Goal: Task Accomplishment & Management: Manage account settings

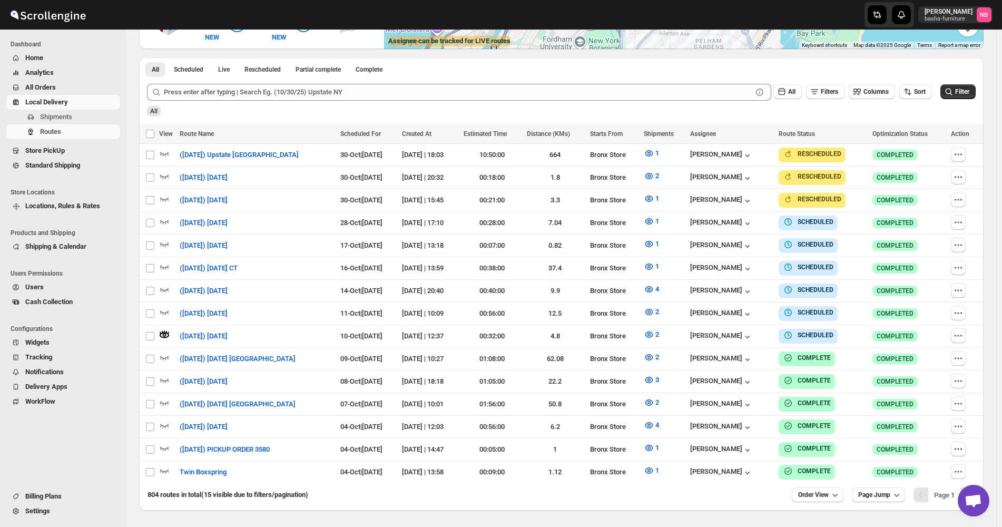
scroll to position [263, 0]
click at [962, 101] on div "All" at bounding box center [560, 108] width 831 height 18
click at [960, 90] on span "Filter" at bounding box center [962, 91] width 14 height 7
click at [654, 332] on icon "button" at bounding box center [649, 334] width 11 height 11
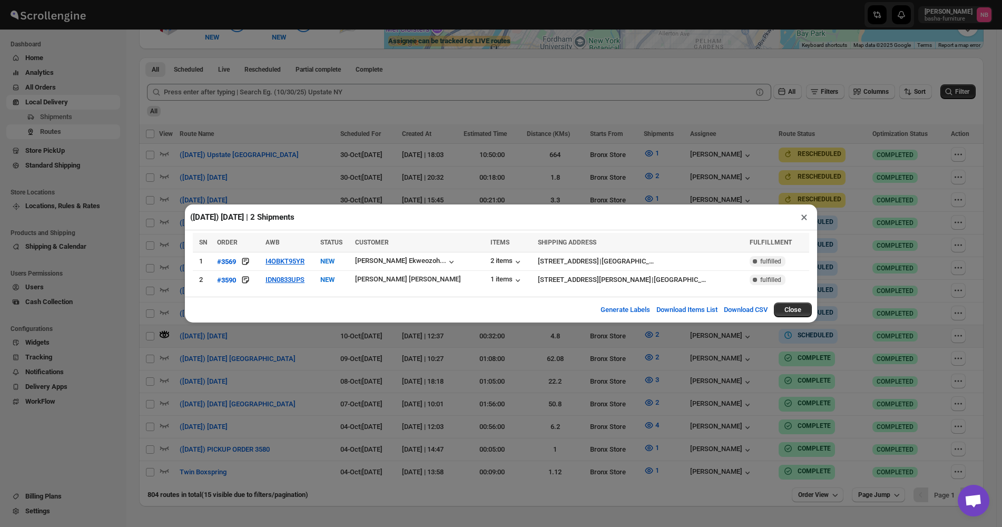
drag, startPoint x: 564, startPoint y: 356, endPoint x: 559, endPoint y: 340, distance: 16.4
click at [564, 357] on div "([DATE]) [DATE] | 2 Shipments × SN ORDER AWB STATUS CUSTOMER ITEMS SHIPPING ADD…" at bounding box center [501, 263] width 1002 height 527
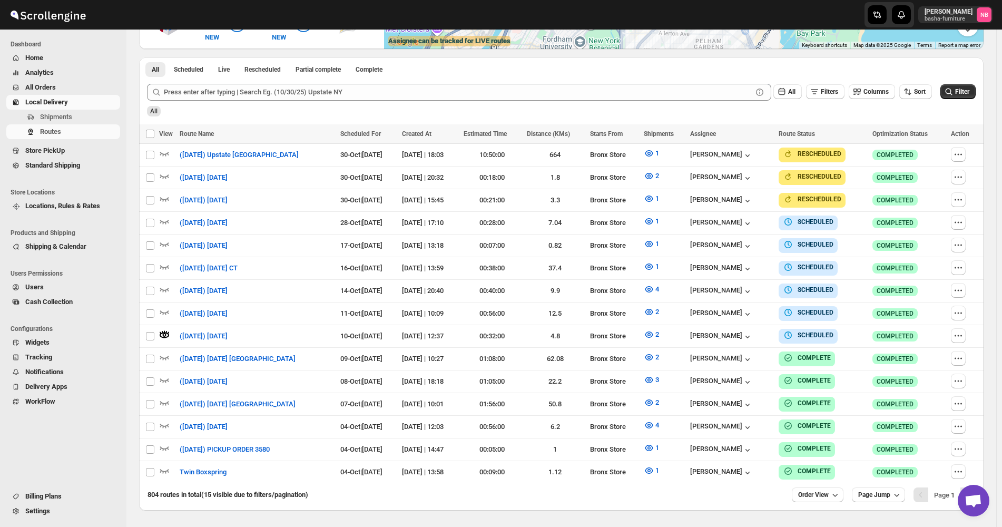
click at [65, 87] on span "All Orders" at bounding box center [71, 87] width 93 height 11
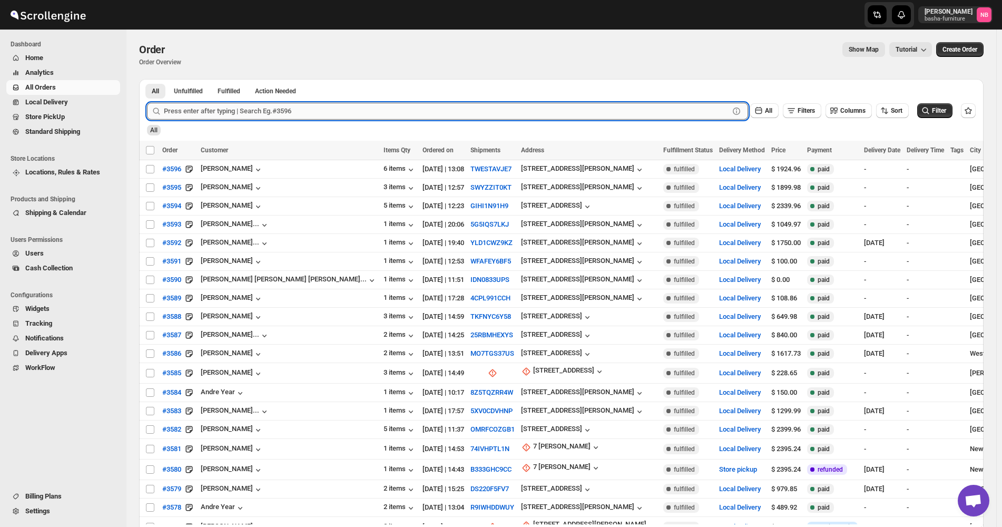
click at [410, 105] on input "text" at bounding box center [446, 111] width 565 height 17
type input "3290"
click at [147, 79] on button "Submit" at bounding box center [162, 84] width 30 height 11
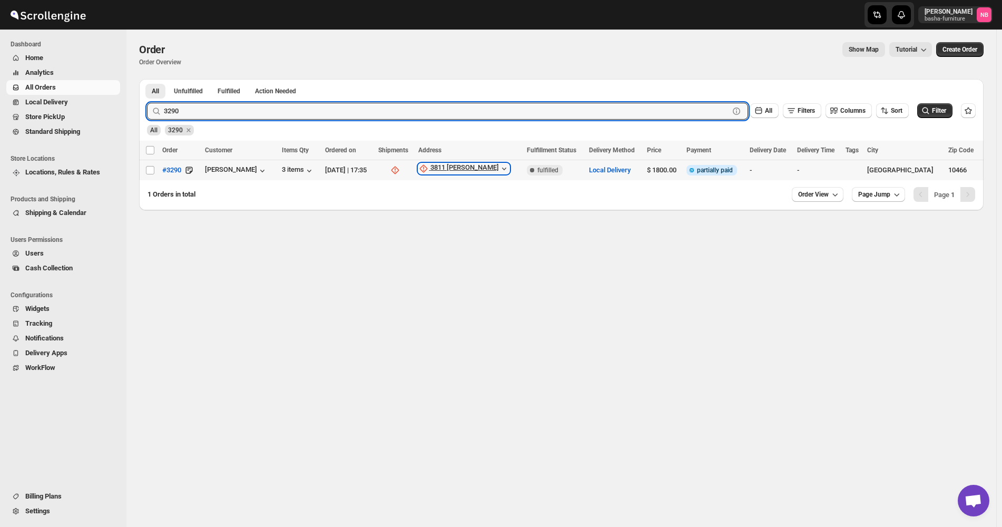
click at [490, 166] on div "3811 [PERSON_NAME]" at bounding box center [464, 168] width 68 height 11
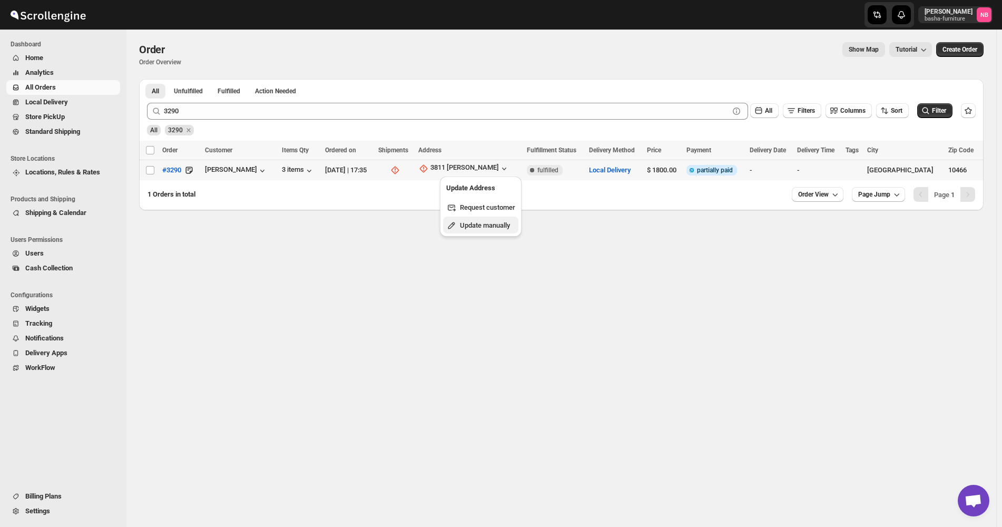
click at [487, 226] on span "Update manually" at bounding box center [485, 225] width 50 height 8
select select "US"
select select "[US_STATE]"
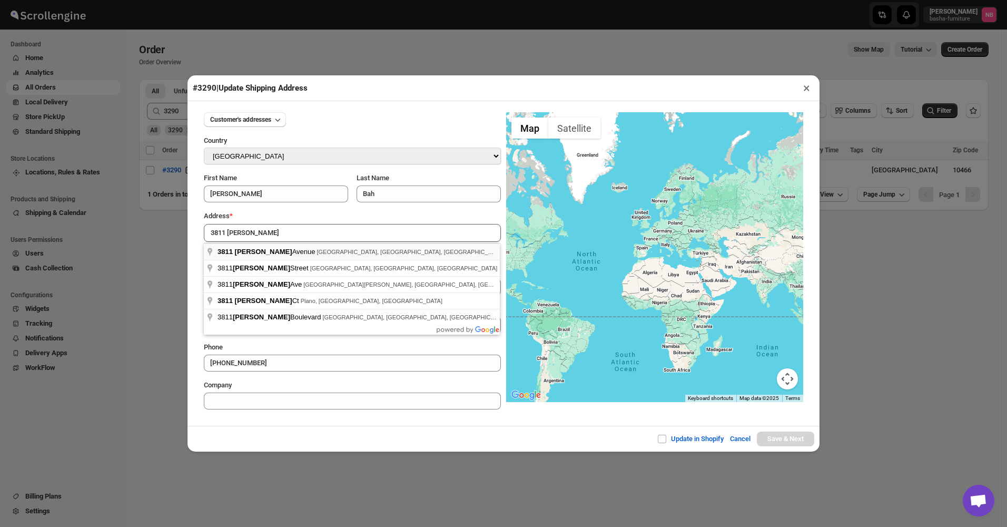
type input "[STREET_ADDRESS][PERSON_NAME]"
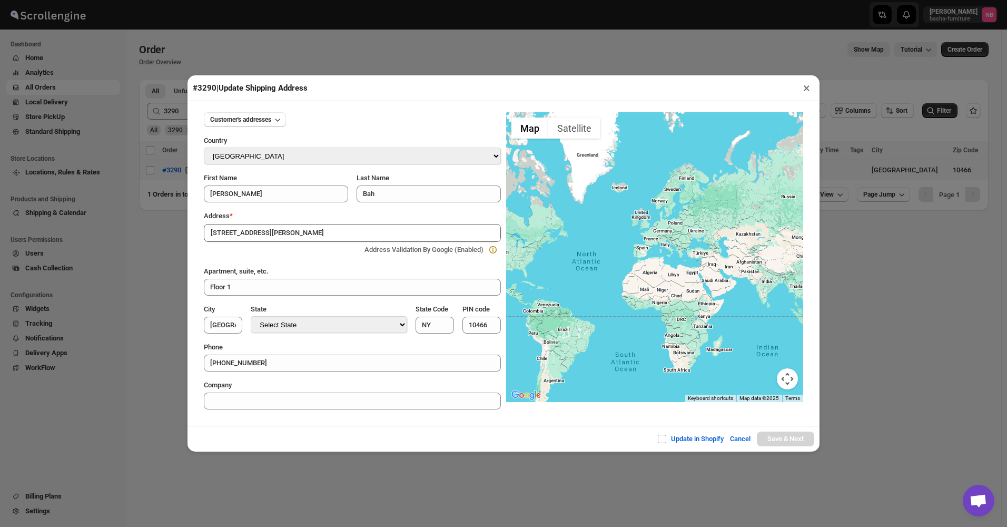
type input "[GEOGRAPHIC_DATA]"
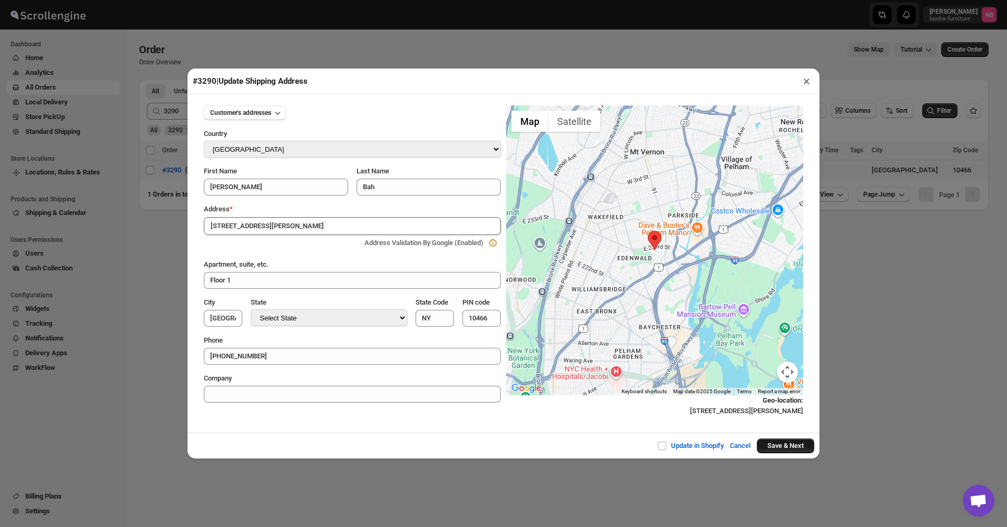
click at [795, 453] on button "Save & Next" at bounding box center [785, 445] width 57 height 15
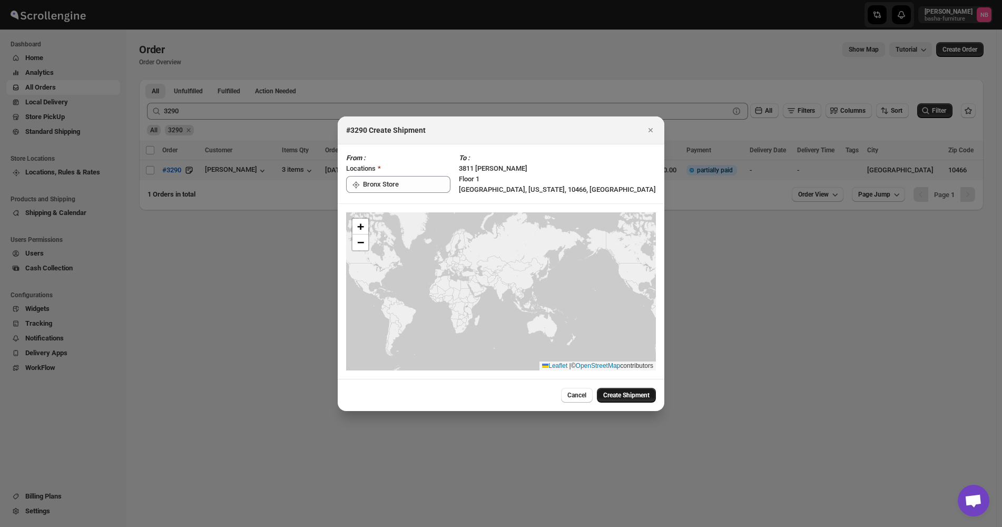
click at [627, 397] on span "Create Shipment" at bounding box center [626, 395] width 46 height 8
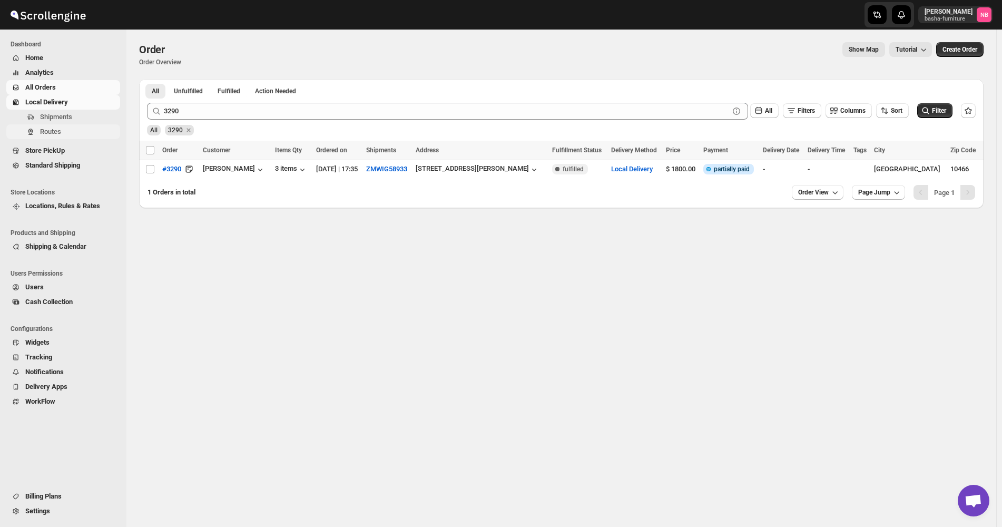
click at [58, 135] on span "Routes" at bounding box center [50, 131] width 21 height 8
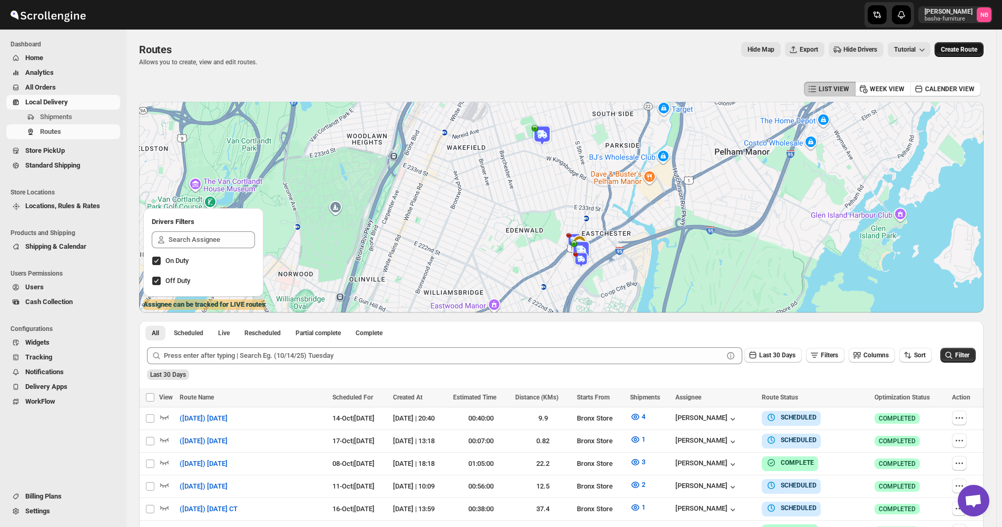
click at [967, 41] on div "Routes. This page is ready Routes Allows you to create, view and edit routes. H…" at bounding box center [561, 54] width 844 height 50
click at [966, 55] on button "Create Route" at bounding box center [959, 49] width 49 height 15
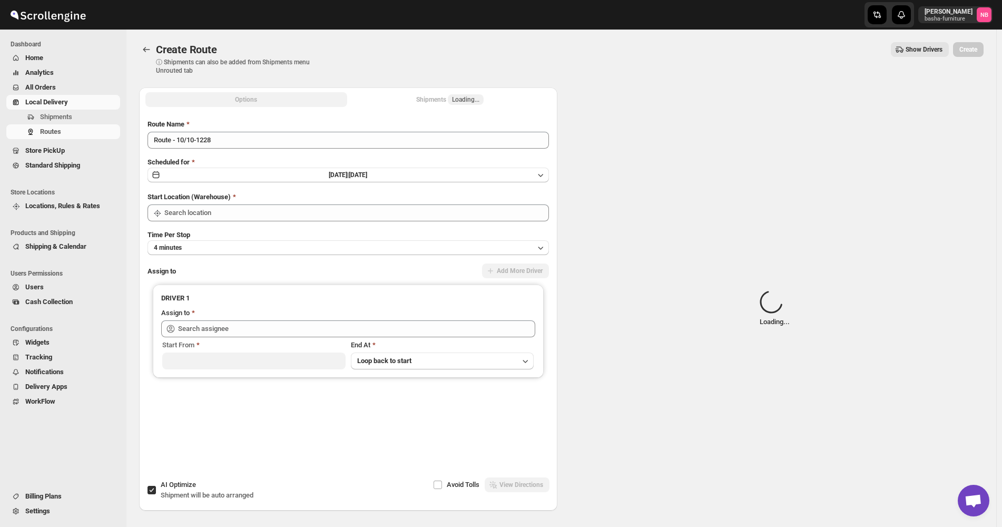
type input "Not Available"
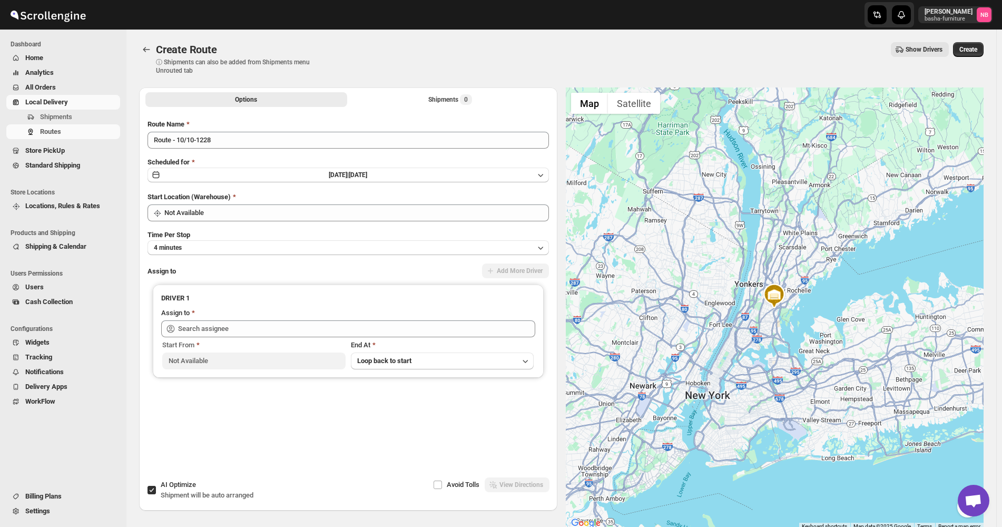
click at [381, 166] on div "Scheduled for [DATE] | [DATE]" at bounding box center [347, 170] width 401 height 26
click at [377, 181] on button "[DATE] | [DATE]" at bounding box center [347, 175] width 401 height 15
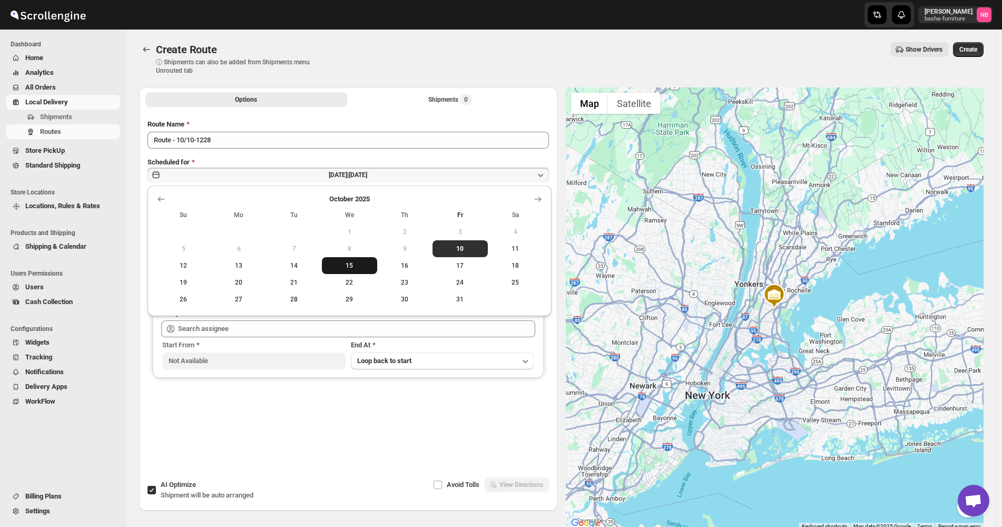
click at [357, 262] on span "15" at bounding box center [349, 265] width 47 height 8
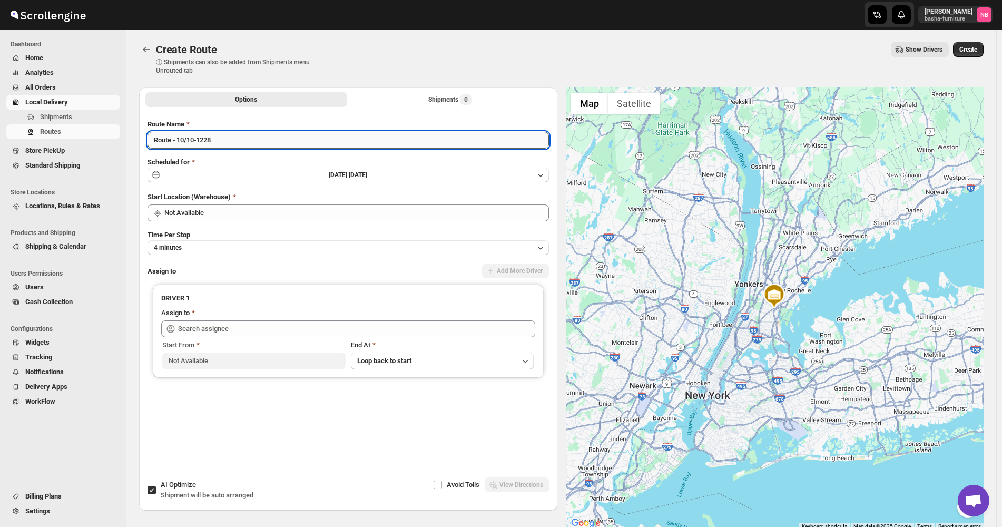
click at [279, 135] on input "Route - 10/10-1228" at bounding box center [347, 140] width 401 height 17
type input "([DATE]) [DATE]"
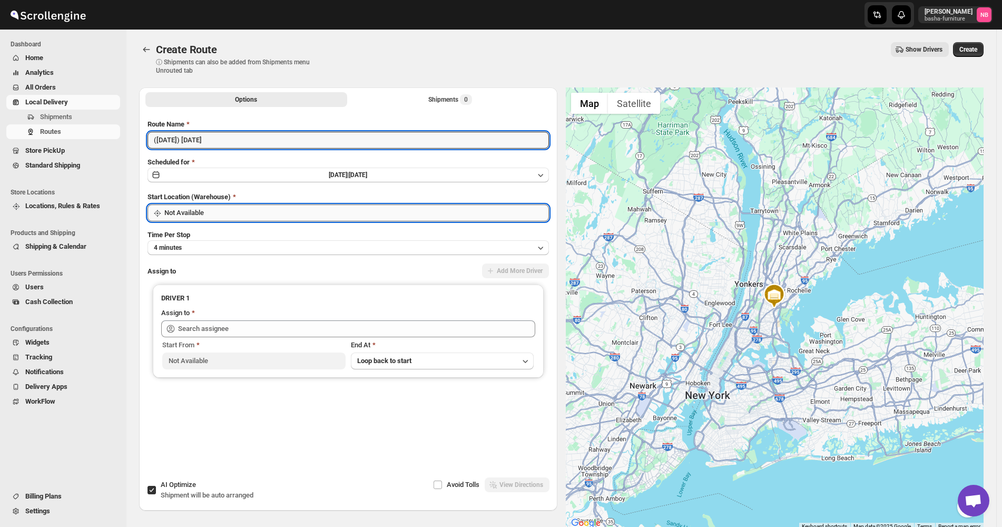
click at [355, 208] on input "Not Available" at bounding box center [356, 212] width 385 height 17
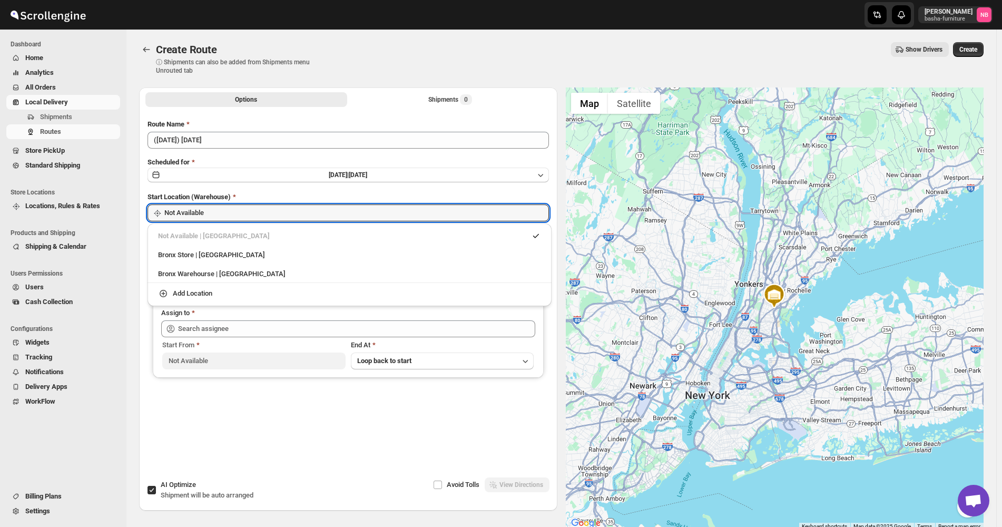
drag, startPoint x: 318, startPoint y: 246, endPoint x: 306, endPoint y: 261, distance: 19.1
click at [317, 246] on li "Bronx Store | [GEOGRAPHIC_DATA]" at bounding box center [349, 253] width 404 height 19
type input "Bronx Store"
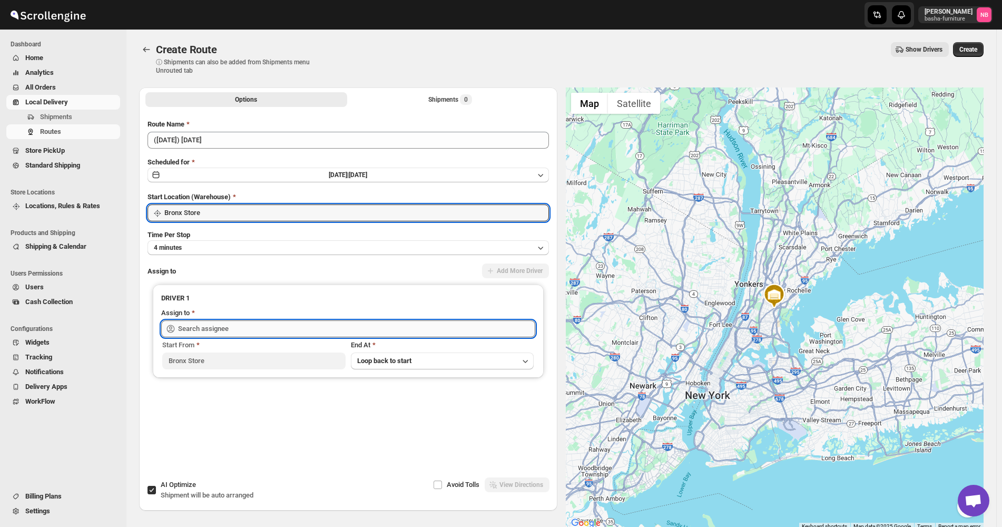
click at [256, 324] on input "text" at bounding box center [356, 328] width 357 height 17
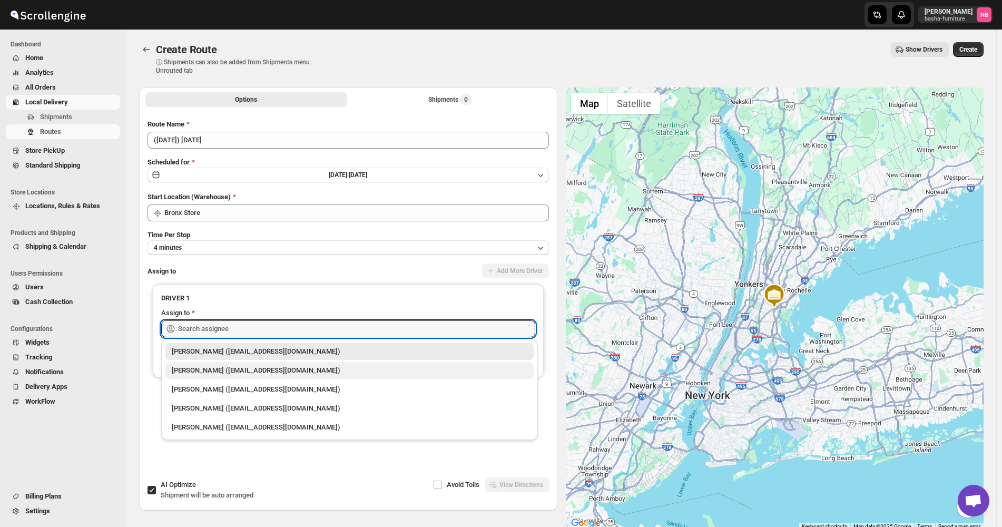
click at [228, 370] on div "[PERSON_NAME] ([EMAIL_ADDRESS][DOMAIN_NAME])" at bounding box center [350, 370] width 356 height 11
type input "[PERSON_NAME] ([EMAIL_ADDRESS][DOMAIN_NAME])"
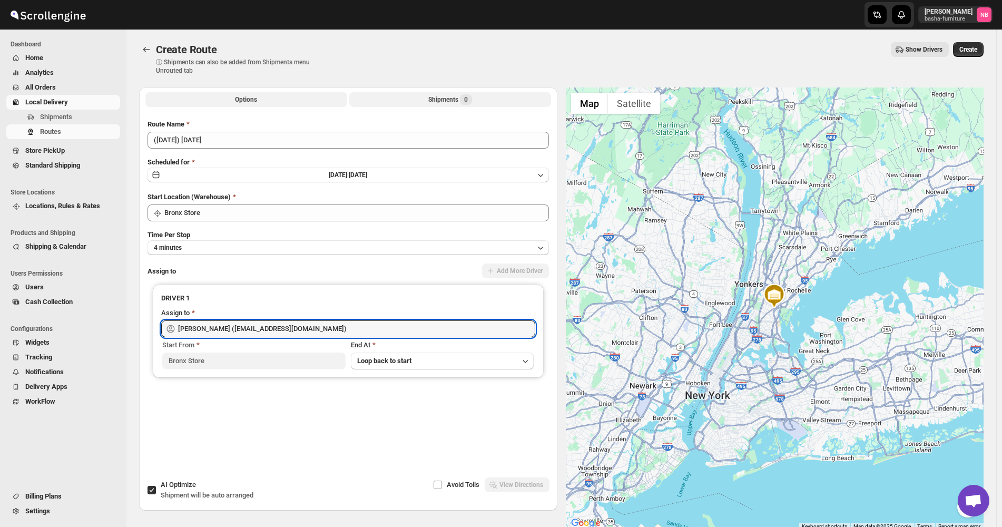
click at [404, 99] on button "Shipments 0" at bounding box center [450, 99] width 202 height 15
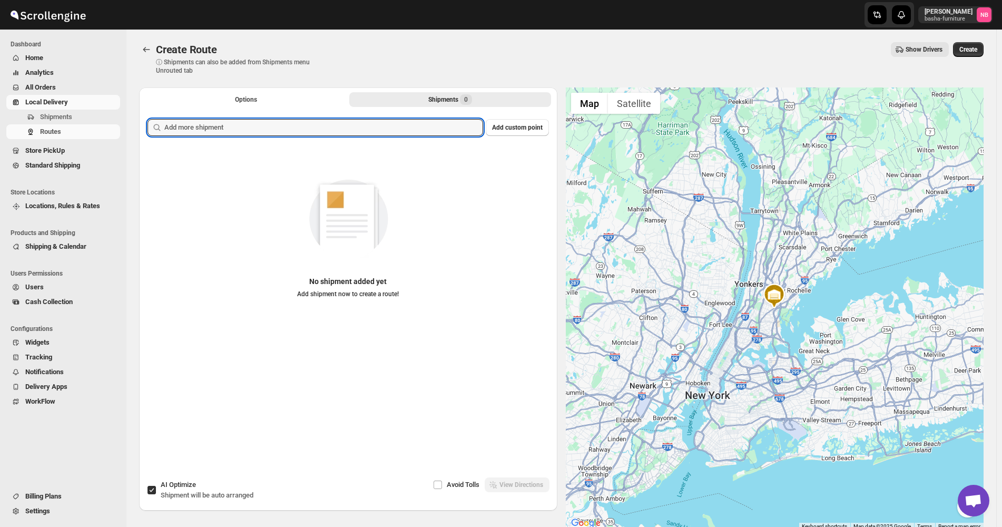
click at [397, 126] on input "text" at bounding box center [323, 127] width 319 height 17
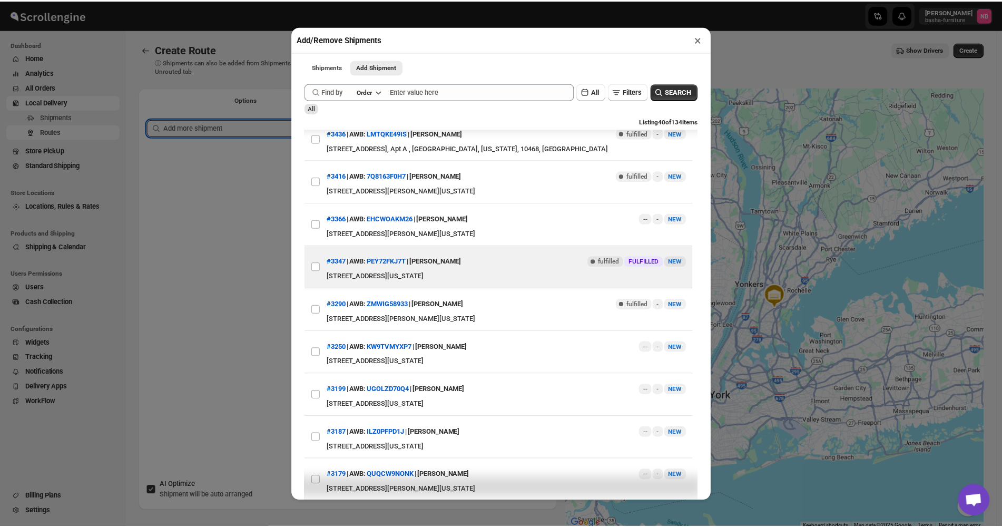
scroll to position [474, 0]
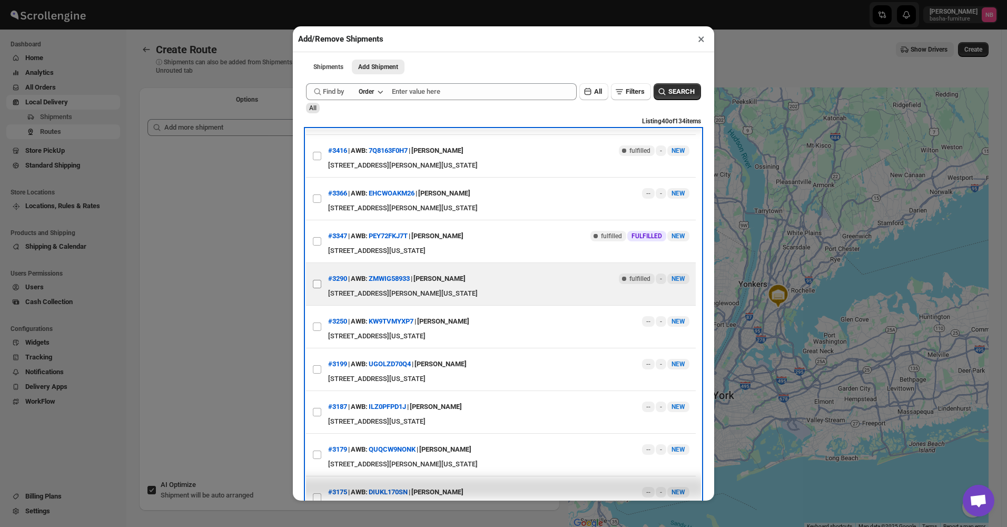
click at [311, 273] on label "View details for 68e9343bd1fc2f773f2b6e4d" at bounding box center [317, 284] width 22 height 42
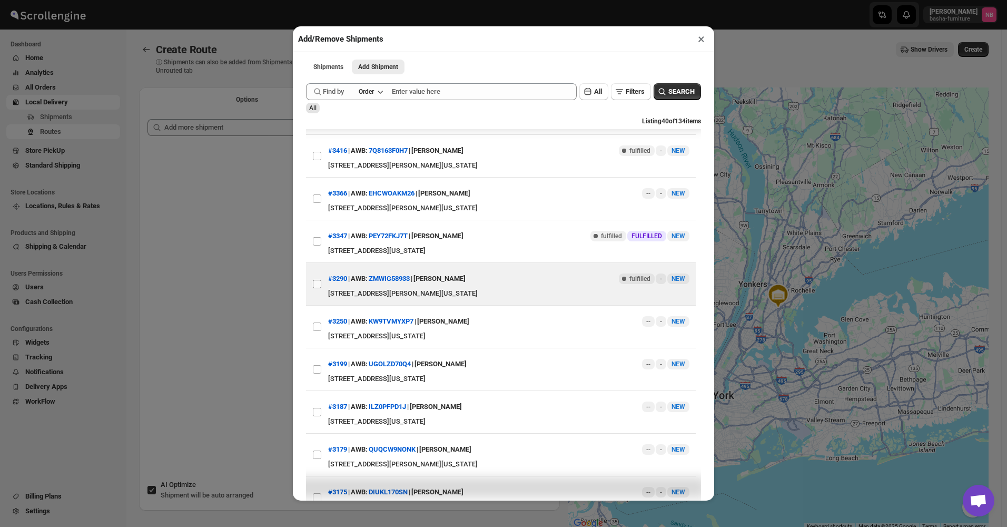
click at [313, 280] on input "View details for 68e9343bd1fc2f773f2b6e4d" at bounding box center [317, 284] width 8 height 8
checkbox input "true"
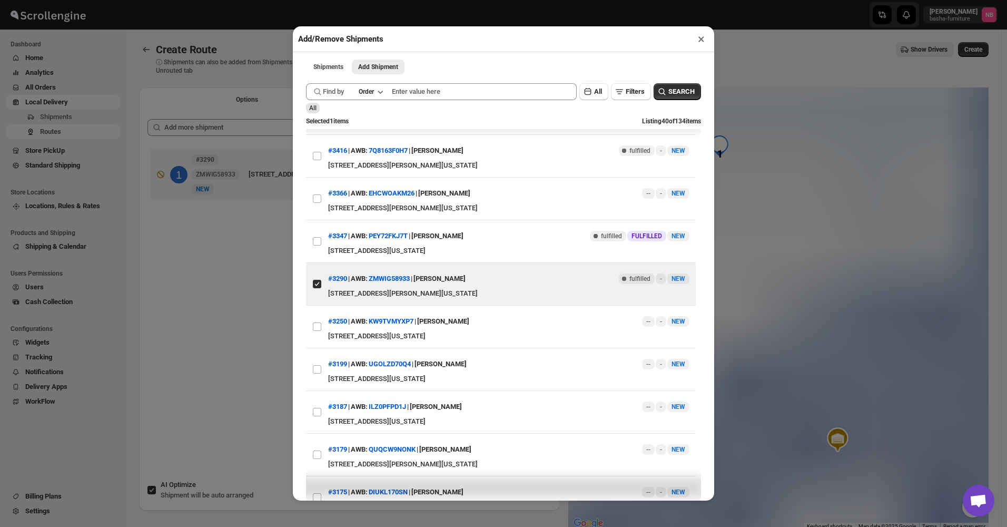
click at [224, 297] on div "Add/Remove Shipments × Shipments Add Shipment More views Shipments Add Shipment…" at bounding box center [503, 263] width 1007 height 527
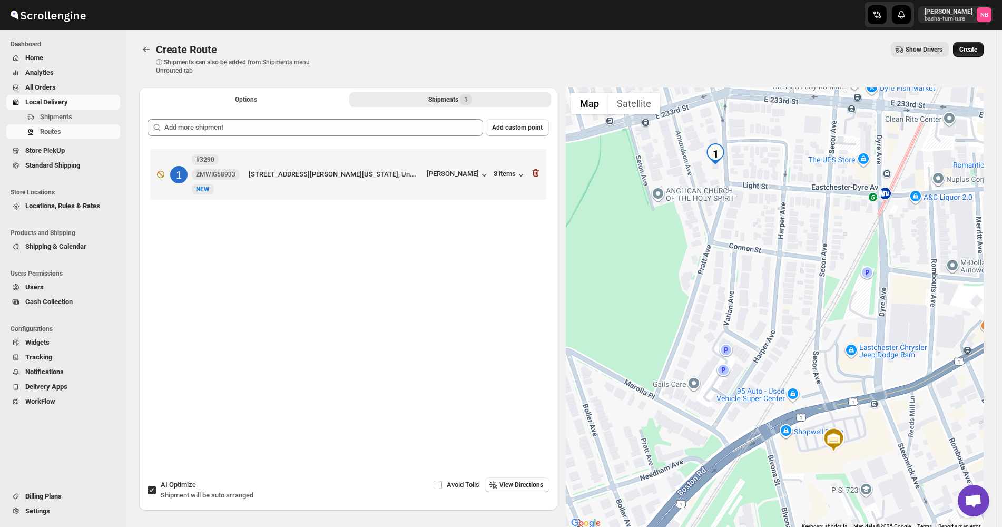
click at [969, 52] on span "Create" at bounding box center [968, 49] width 18 height 8
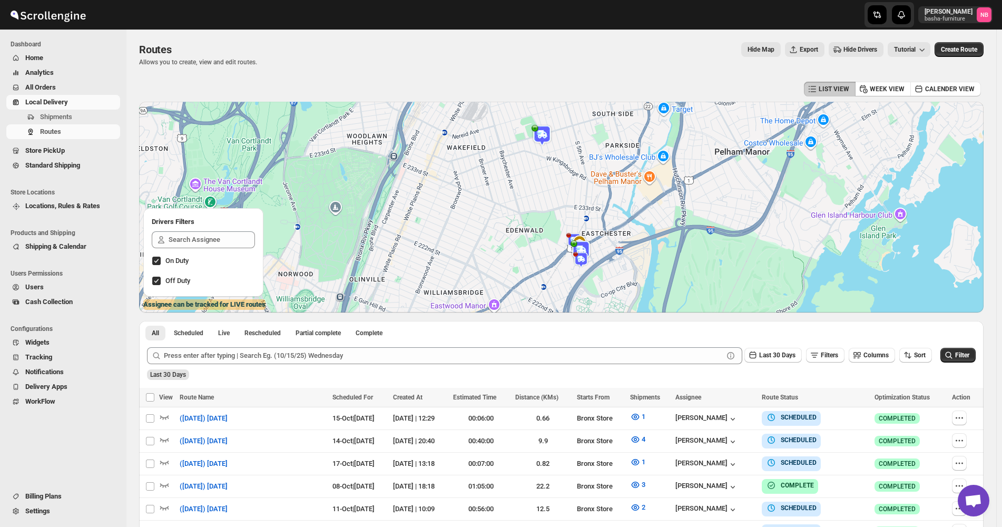
click at [41, 87] on span "All Orders" at bounding box center [40, 87] width 31 height 8
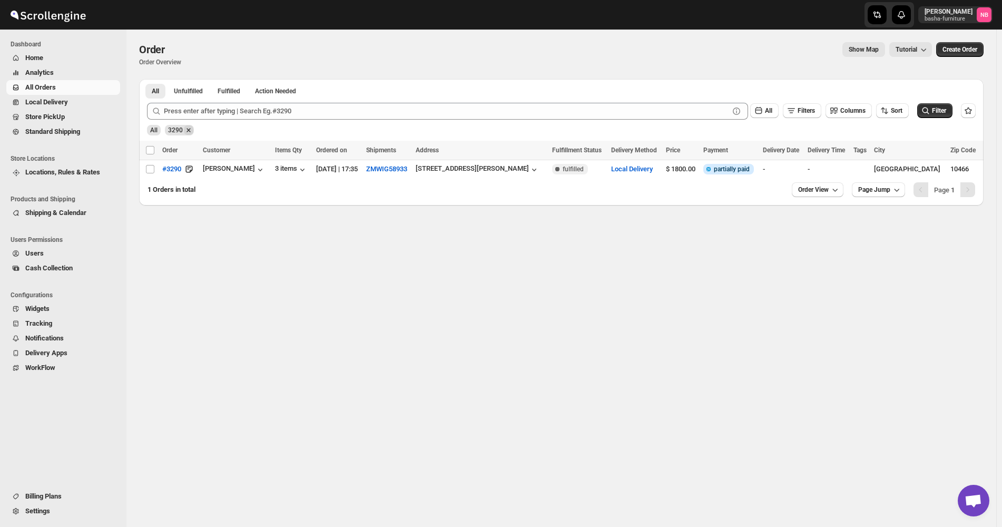
click at [190, 129] on icon "Remove 3290" at bounding box center [188, 129] width 9 height 9
click at [940, 104] on button "Filter" at bounding box center [934, 110] width 35 height 15
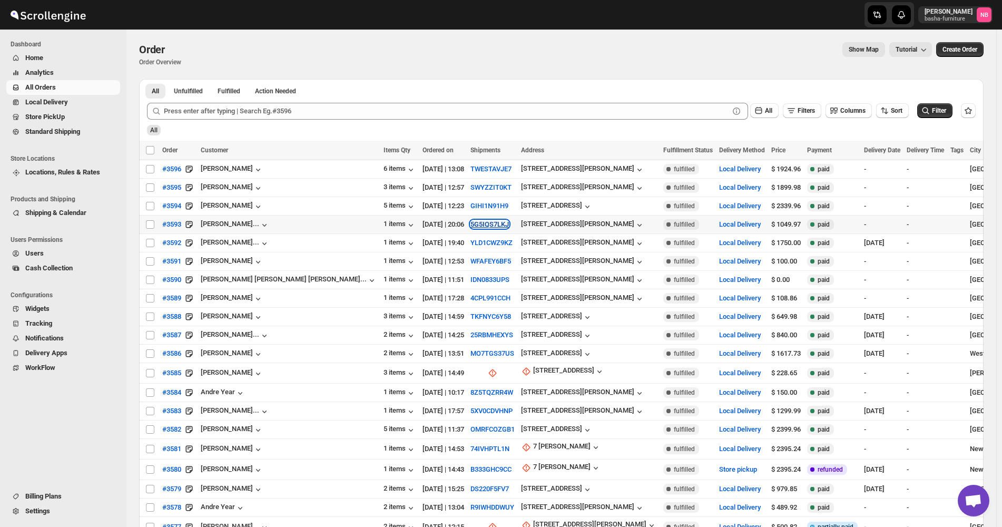
click at [470, 223] on button "5G5IQS7LKJ" at bounding box center [489, 224] width 38 height 8
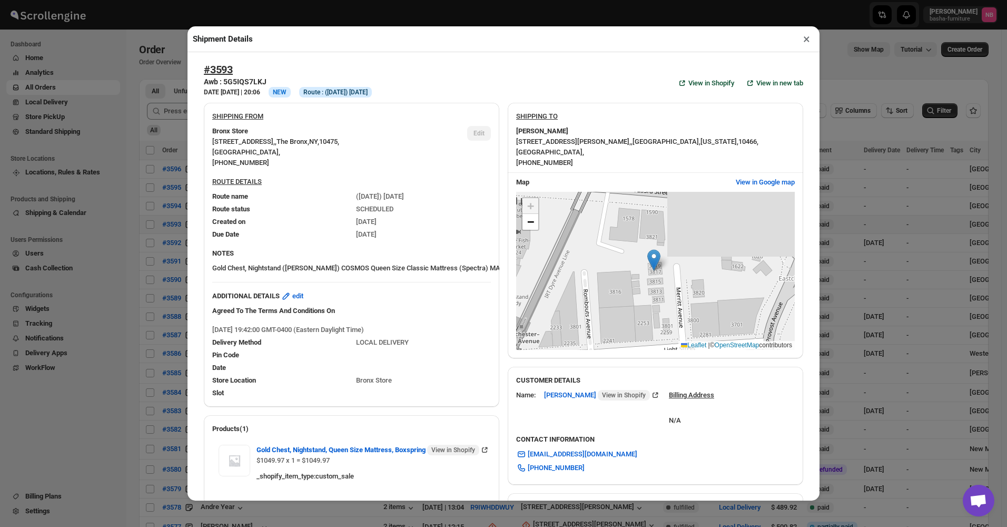
click at [171, 240] on div "Shipment Details × #3593 Awb : 5G5IQS7LKJ DATE [DATE] | 20:06 Info NEW Info Rou…" at bounding box center [503, 263] width 1007 height 527
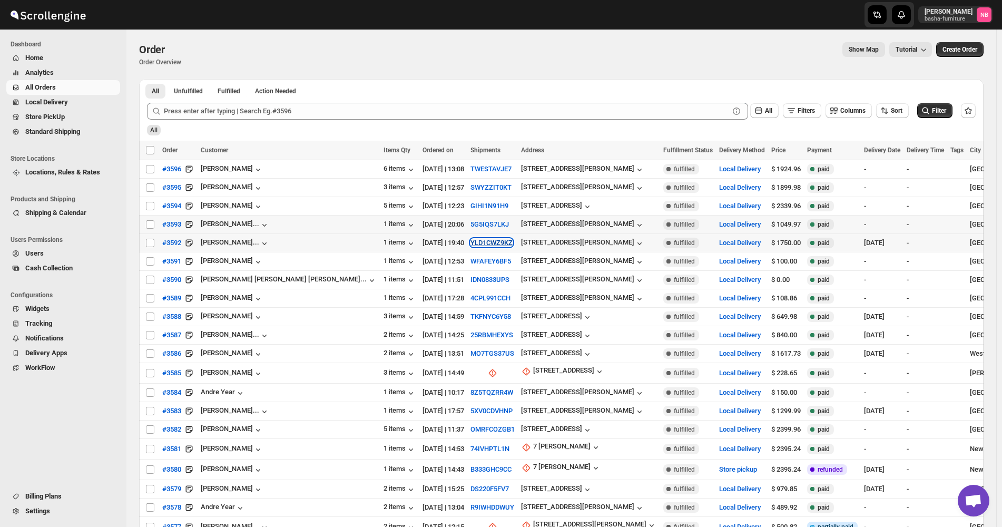
click at [470, 239] on button "YLD1CWZ9KZ" at bounding box center [491, 243] width 42 height 8
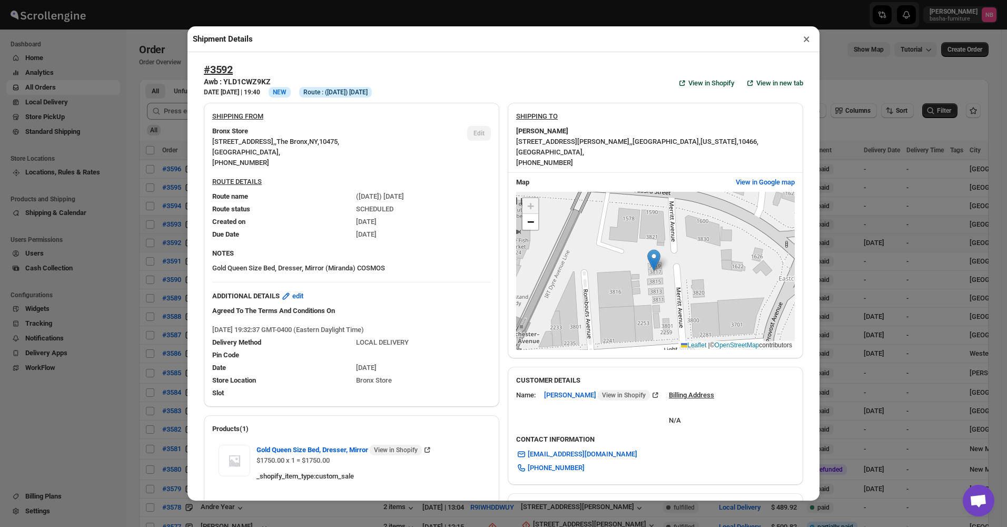
click at [174, 276] on div "Shipment Details × #3592 Awb : YLD1CWZ9KZ DATE [DATE] | 19:40 Info NEW Info Rou…" at bounding box center [503, 263] width 1007 height 527
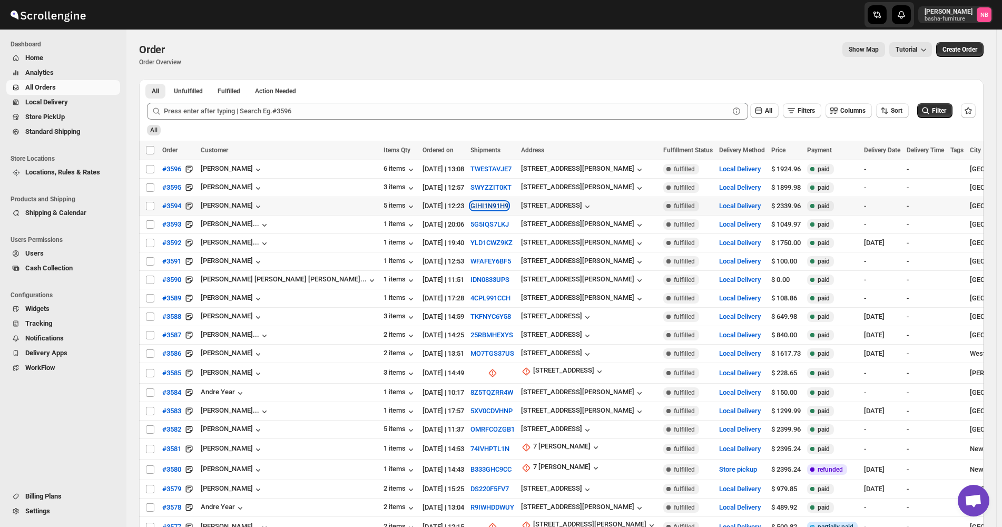
click at [470, 205] on button "GIHI1N91H9" at bounding box center [489, 206] width 38 height 8
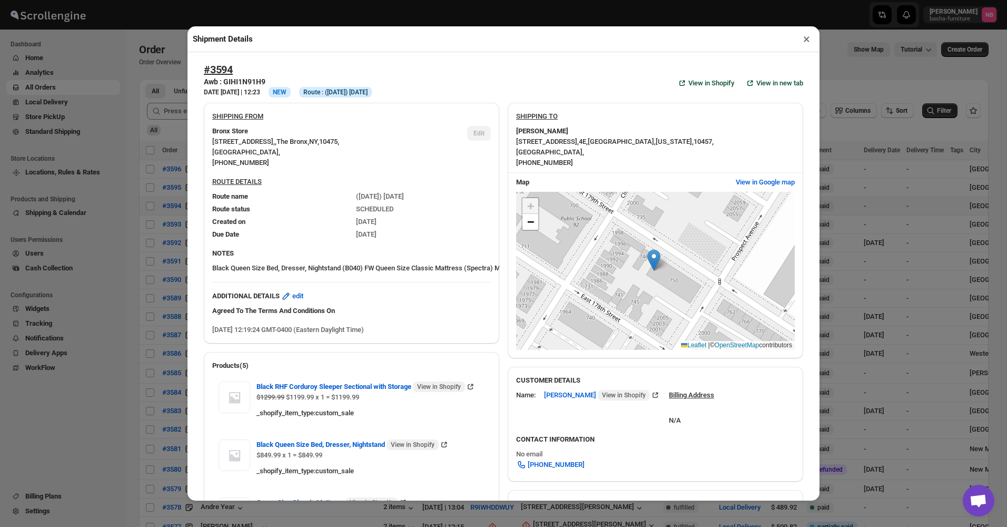
click at [174, 241] on div "Shipment Details × #3594 Awb : GIHI1N91H9 DATE [DATE] | 12:23 Info NEW Info Rou…" at bounding box center [503, 263] width 1007 height 527
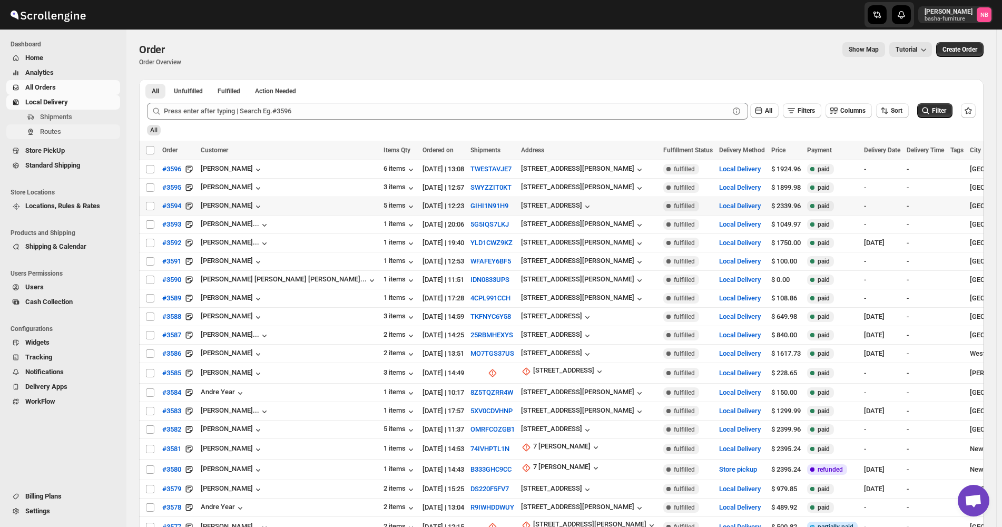
drag, startPoint x: 54, startPoint y: 119, endPoint x: 57, endPoint y: 131, distance: 12.4
click at [57, 131] on ul "Shipments Routes" at bounding box center [60, 124] width 121 height 29
click at [57, 131] on span "Routes" at bounding box center [50, 131] width 21 height 8
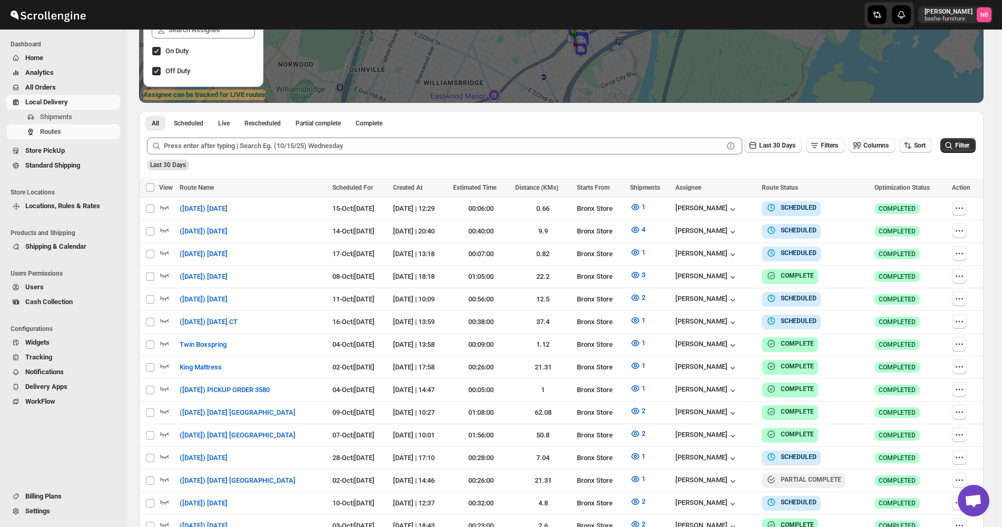
scroll to position [211, 0]
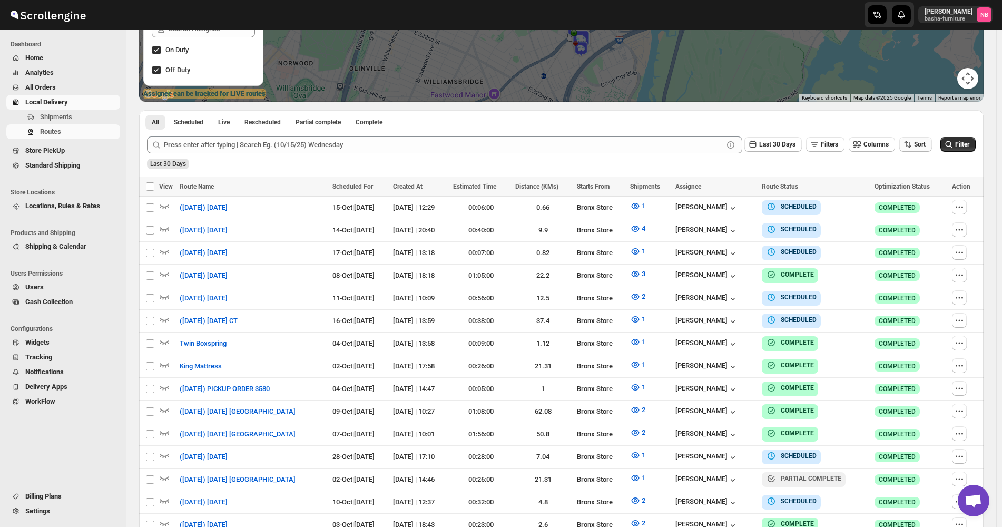
click at [913, 143] on icon "button" at bounding box center [907, 144] width 11 height 11
click at [906, 203] on div "Due Date" at bounding box center [903, 201] width 28 height 11
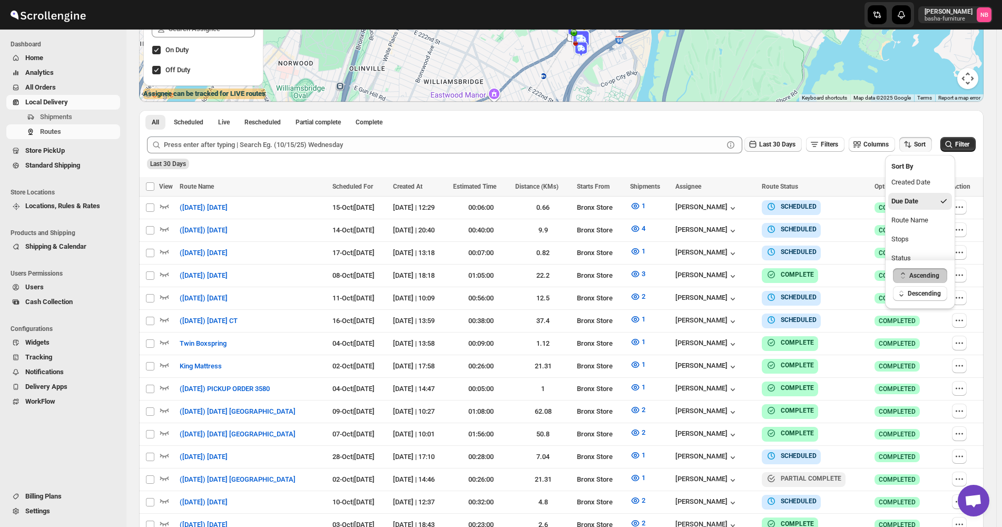
click at [787, 142] on span "Last 30 Days" at bounding box center [777, 144] width 36 height 7
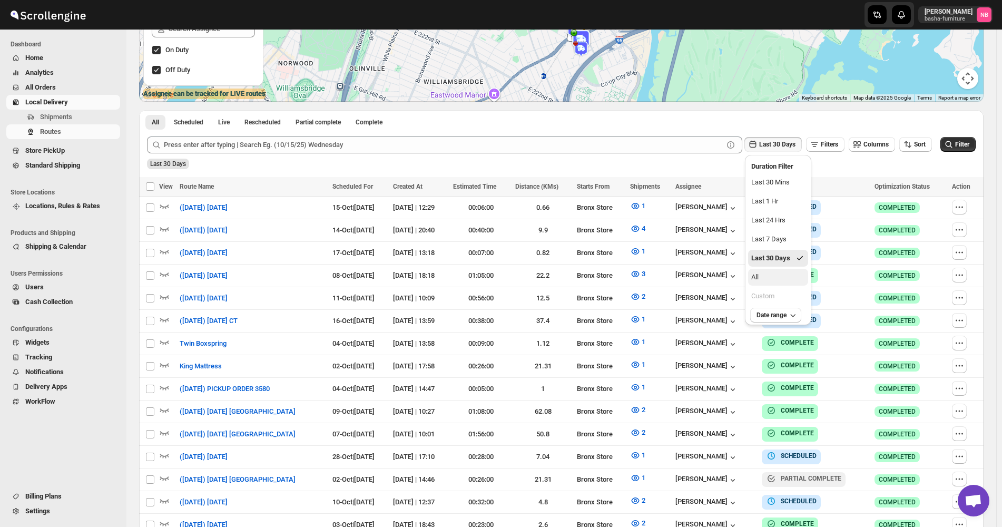
click at [766, 273] on button "All" at bounding box center [778, 277] width 60 height 17
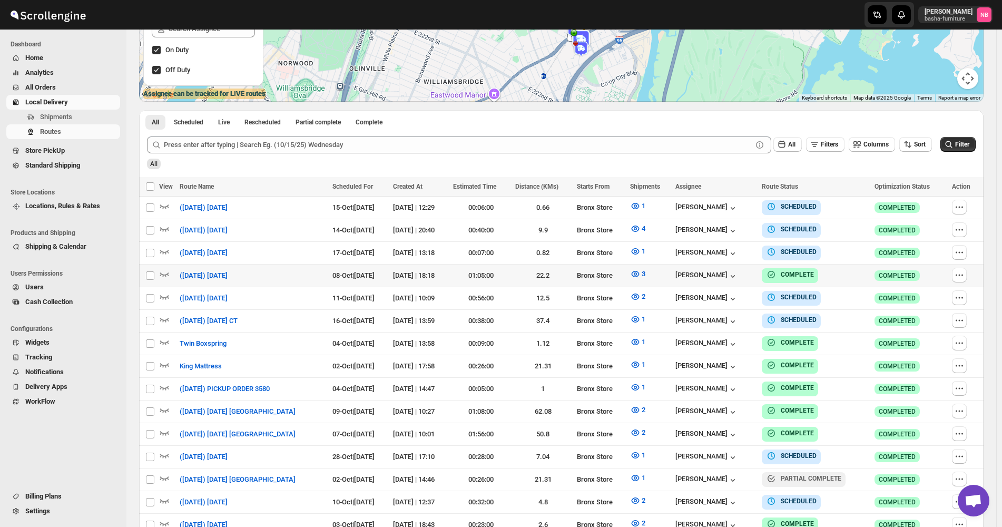
click at [969, 145] on span "Filter" at bounding box center [962, 144] width 14 height 7
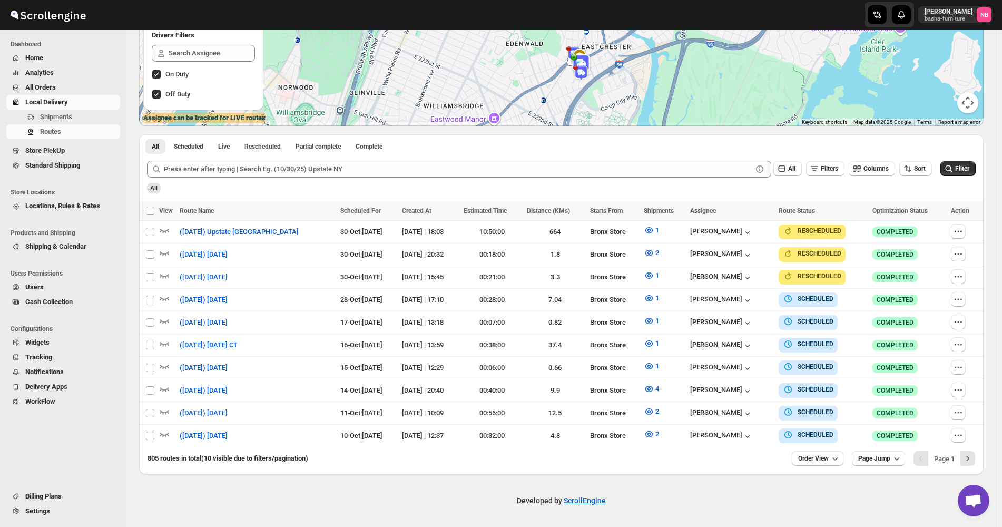
scroll to position [181, 0]
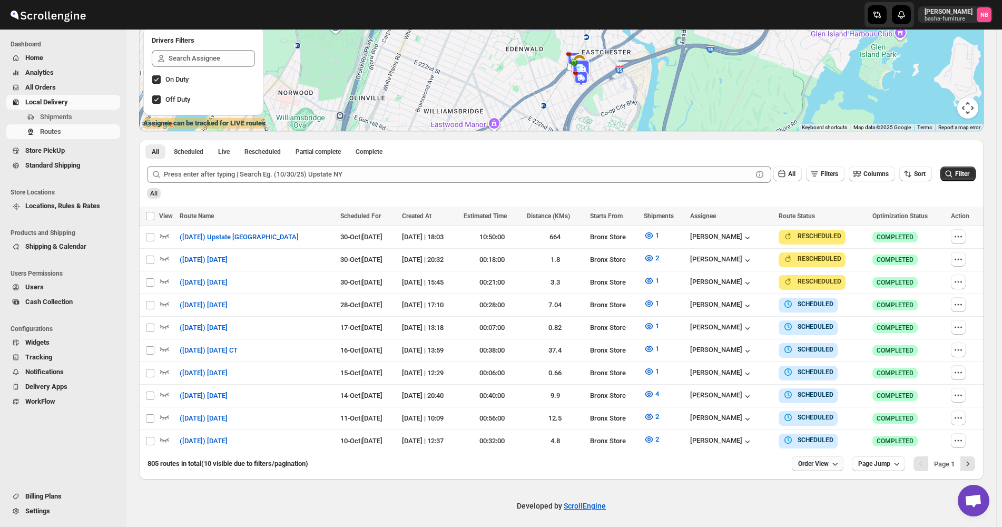
click at [810, 456] on button "Order View" at bounding box center [818, 463] width 52 height 15
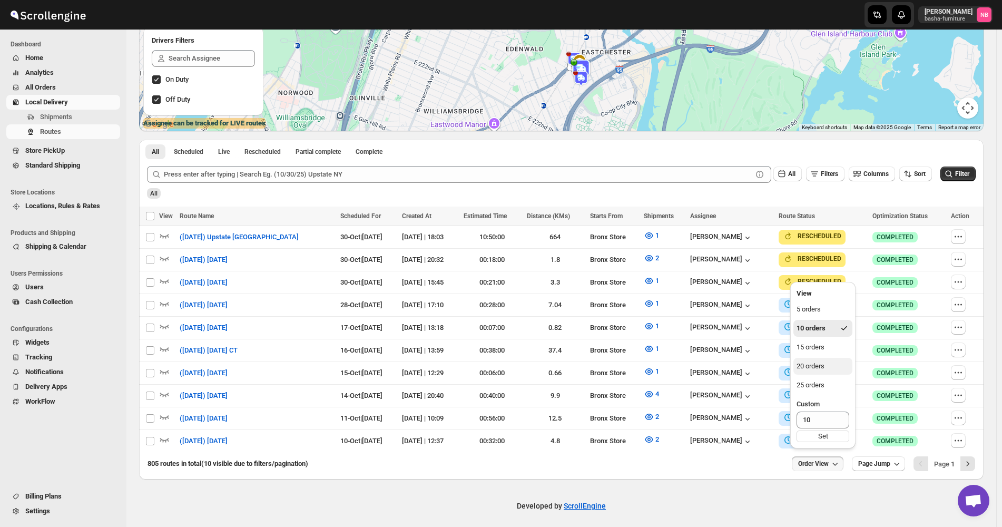
click at [819, 370] on div "20 orders" at bounding box center [810, 366] width 28 height 11
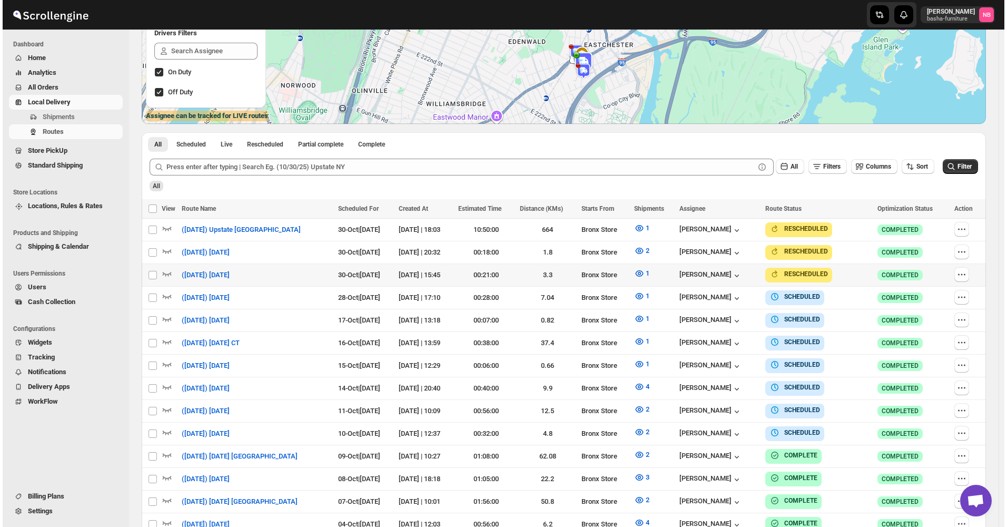
scroll to position [263, 0]
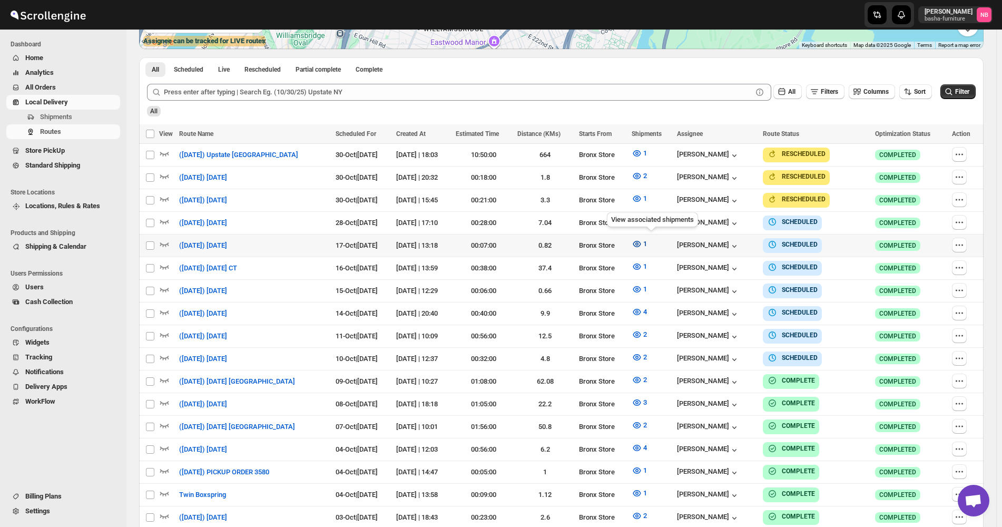
click at [642, 241] on button "1" at bounding box center [639, 243] width 28 height 17
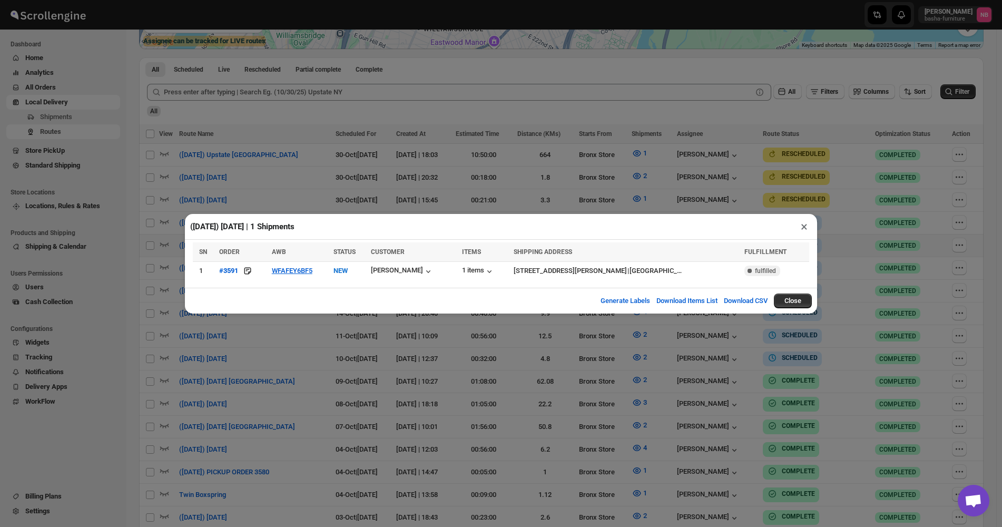
click at [550, 381] on div "([DATE]) [DATE] | 1 Shipments × SN ORDER AWB STATUS CUSTOMER ITEMS SHIPPING ADD…" at bounding box center [501, 263] width 1002 height 527
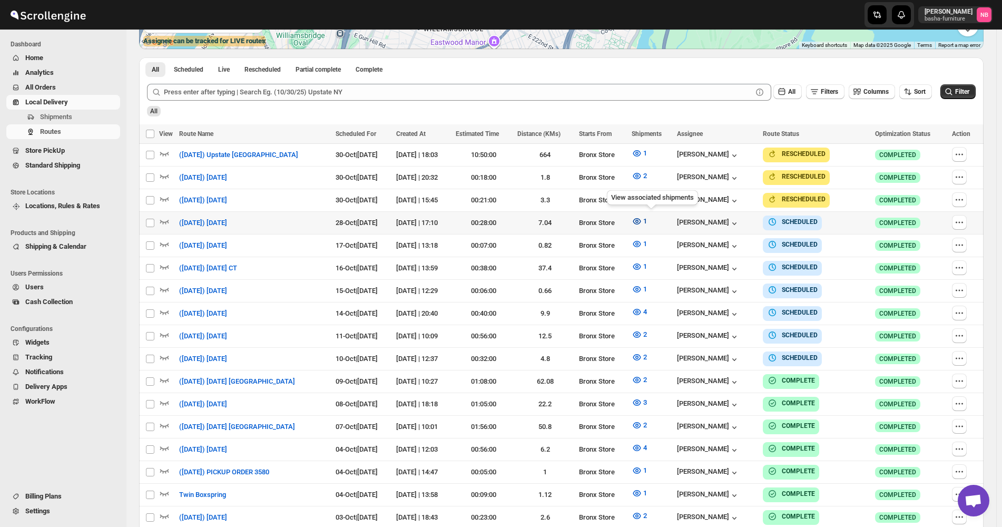
click at [641, 221] on icon "button" at bounding box center [637, 221] width 8 height 6
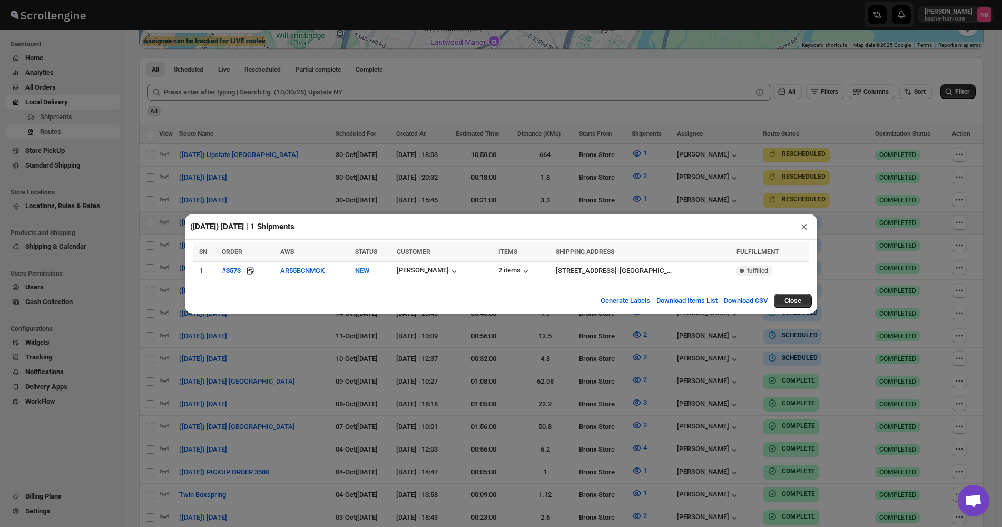
click at [364, 390] on div "([DATE]) [DATE] | 1 Shipments × SN ORDER AWB STATUS CUSTOMER ITEMS SHIPPING ADD…" at bounding box center [501, 263] width 1002 height 527
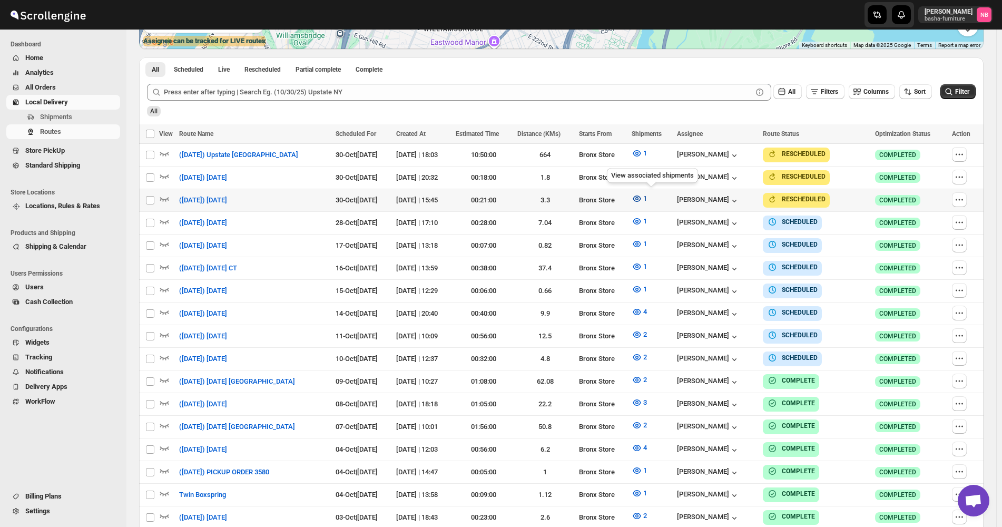
click at [641, 198] on icon "button" at bounding box center [637, 198] width 8 height 6
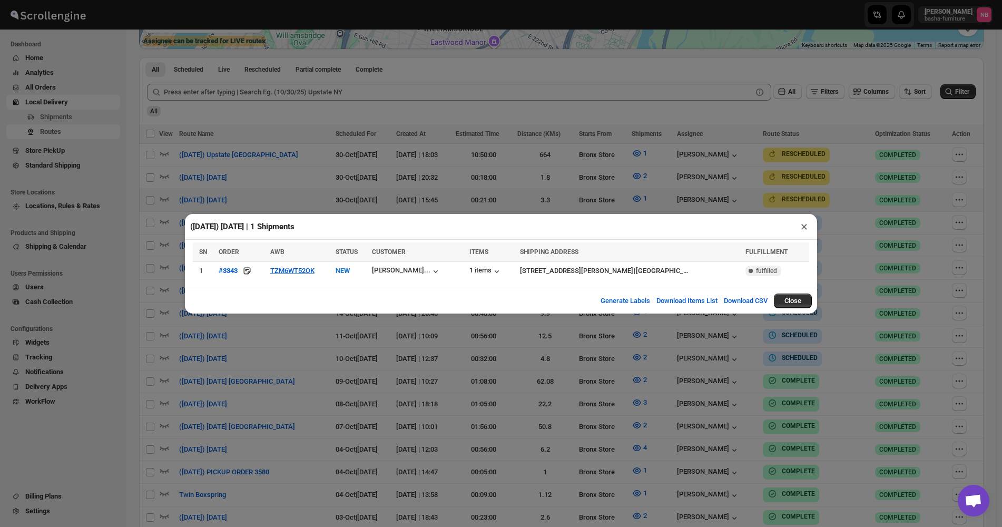
click at [429, 356] on div "([DATE]) [DATE] | 1 Shipments × SN ORDER AWB STATUS CUSTOMER ITEMS SHIPPING ADD…" at bounding box center [501, 263] width 1002 height 527
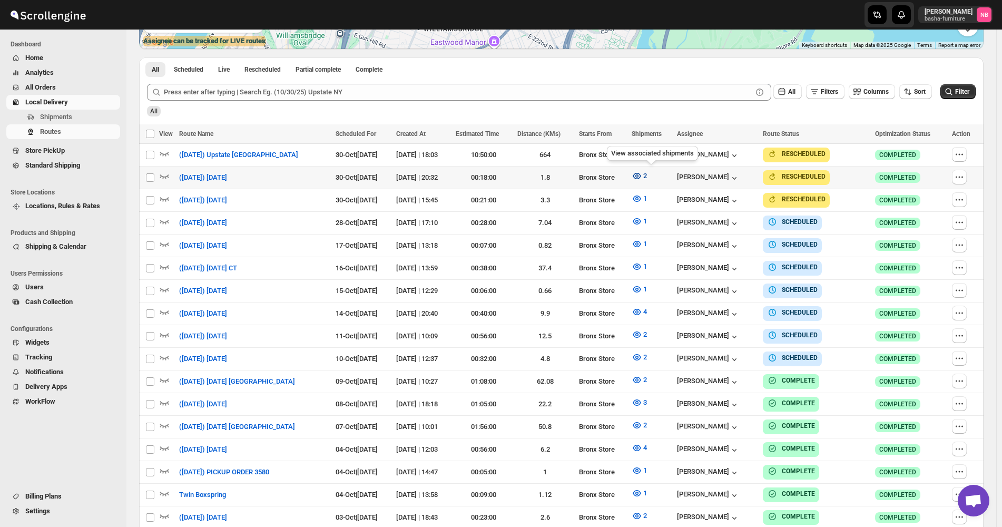
click at [643, 176] on button "2" at bounding box center [639, 176] width 28 height 17
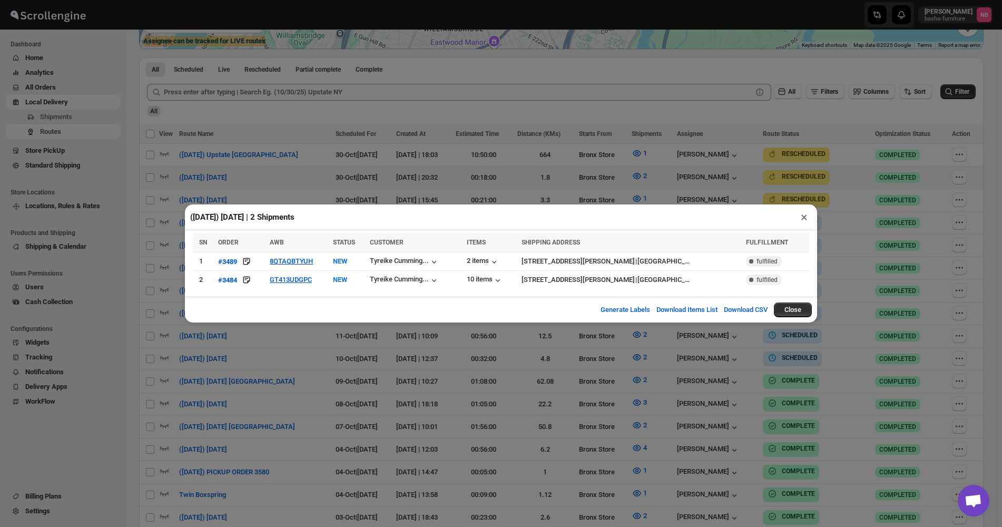
click at [406, 365] on div "([DATE]) [DATE] | 2 Shipments × SN ORDER AWB STATUS CUSTOMER ITEMS SHIPPING ADD…" at bounding box center [501, 263] width 1002 height 527
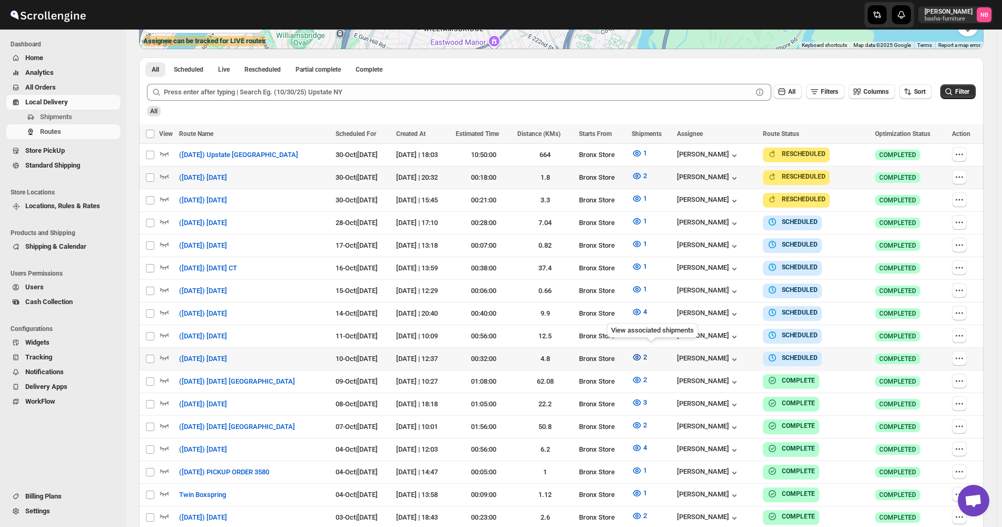
click at [653, 356] on button "2" at bounding box center [639, 357] width 28 height 17
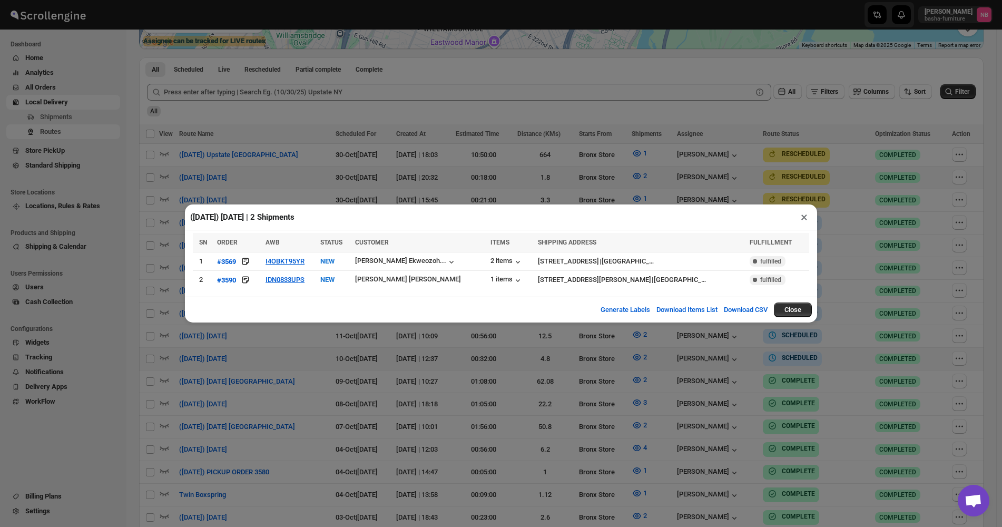
click at [467, 395] on div "([DATE]) [DATE] | 2 Shipments × SN ORDER AWB STATUS CUSTOMER ITEMS SHIPPING ADD…" at bounding box center [501, 263] width 1002 height 527
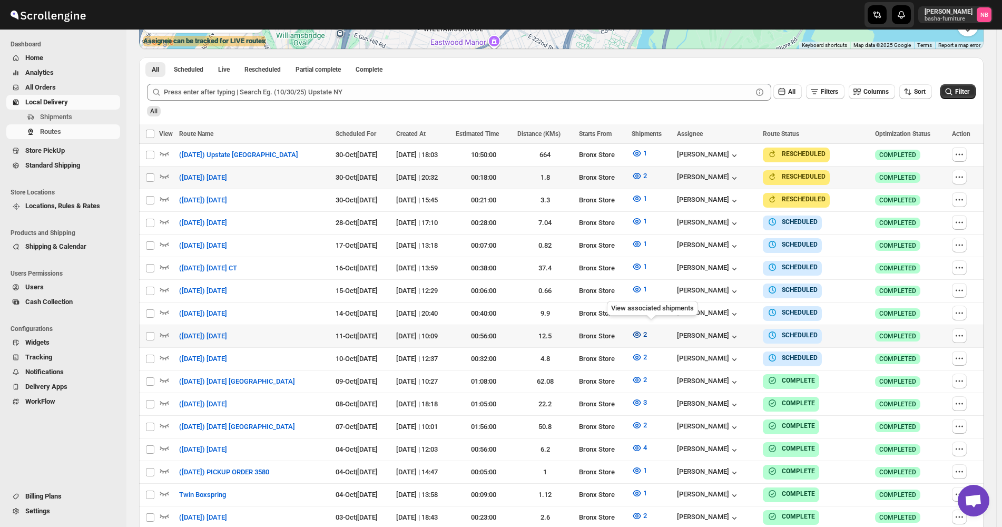
click at [642, 329] on icon "button" at bounding box center [637, 334] width 11 height 11
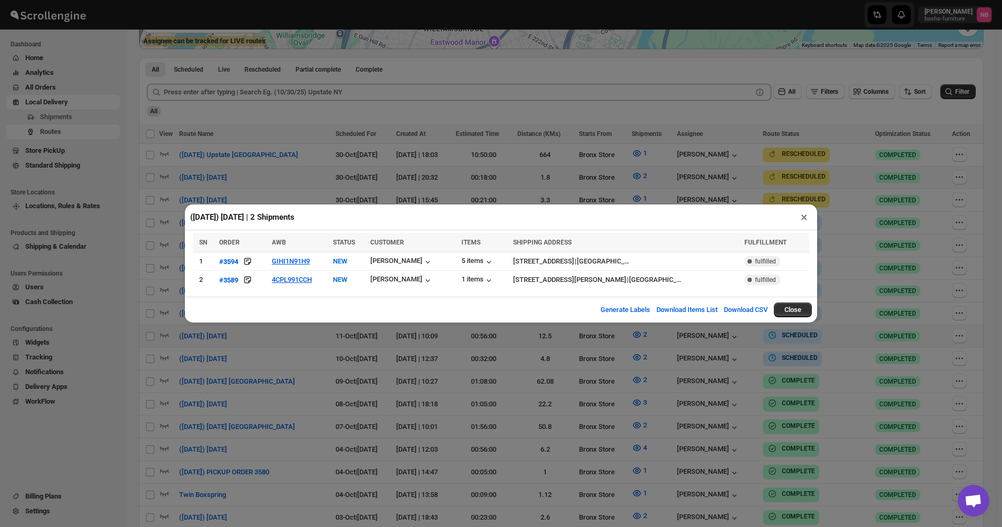
click at [410, 177] on div "([DATE]) [DATE] | 2 Shipments × SN ORDER AWB STATUS CUSTOMER ITEMS SHIPPING ADD…" at bounding box center [501, 263] width 1002 height 527
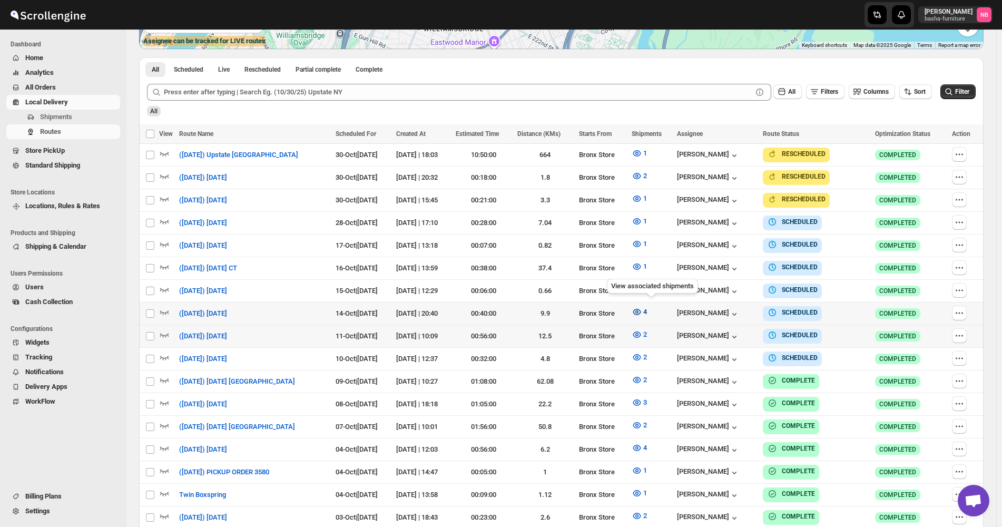
click at [642, 307] on icon "button" at bounding box center [637, 312] width 11 height 11
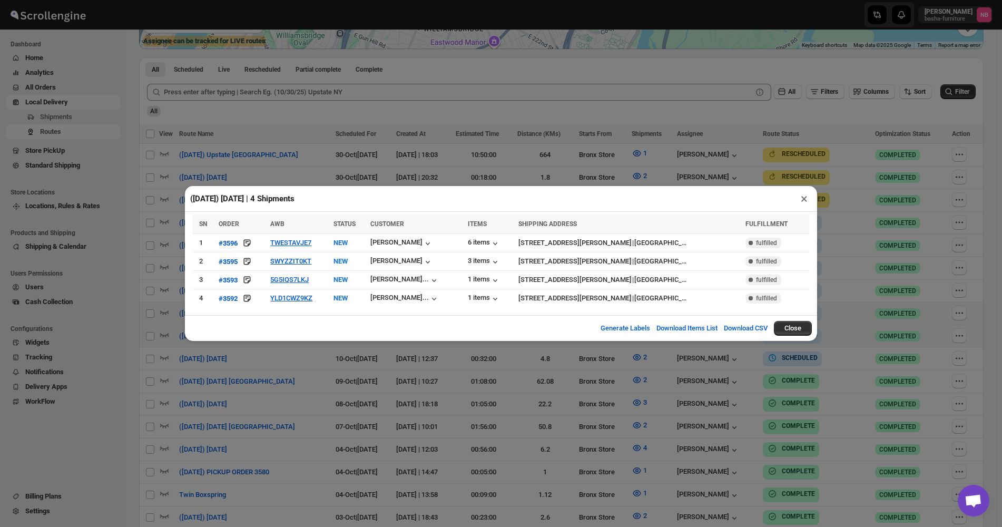
click at [578, 390] on div "([DATE]) [DATE] | 4 Shipments × SN ORDER AWB STATUS CUSTOMER ITEMS SHIPPING ADD…" at bounding box center [501, 263] width 1002 height 527
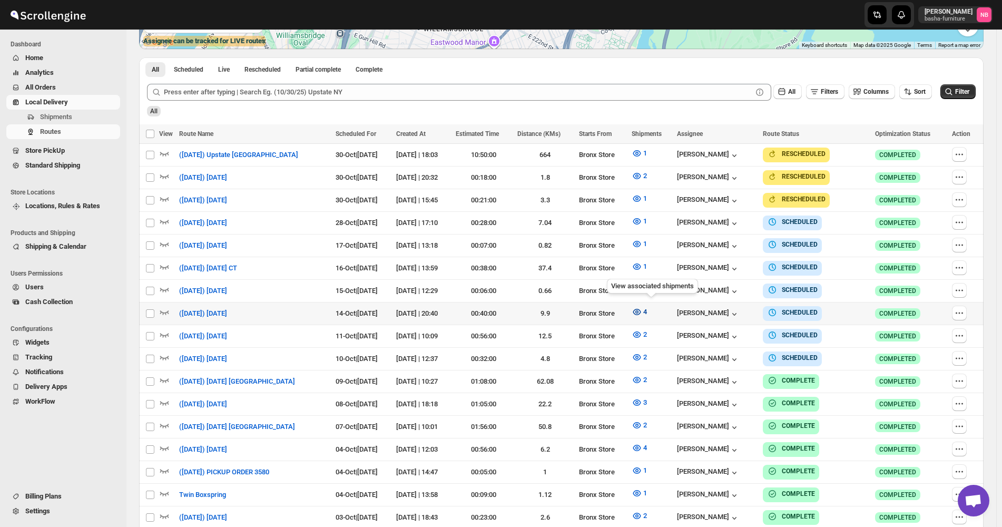
click at [642, 307] on icon "button" at bounding box center [637, 312] width 11 height 11
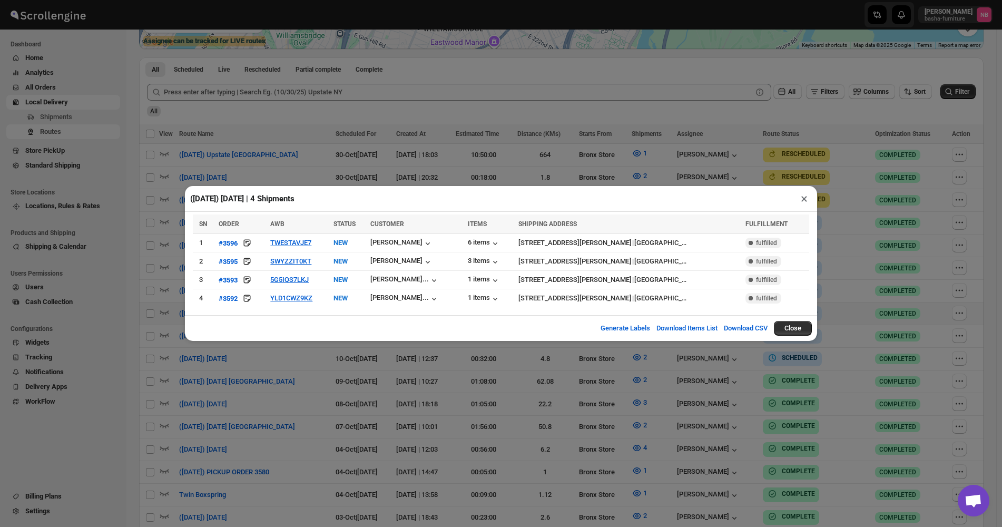
click at [290, 387] on div "([DATE]) [DATE] | 4 Shipments × SN ORDER AWB STATUS CUSTOMER ITEMS SHIPPING ADD…" at bounding box center [501, 263] width 1002 height 527
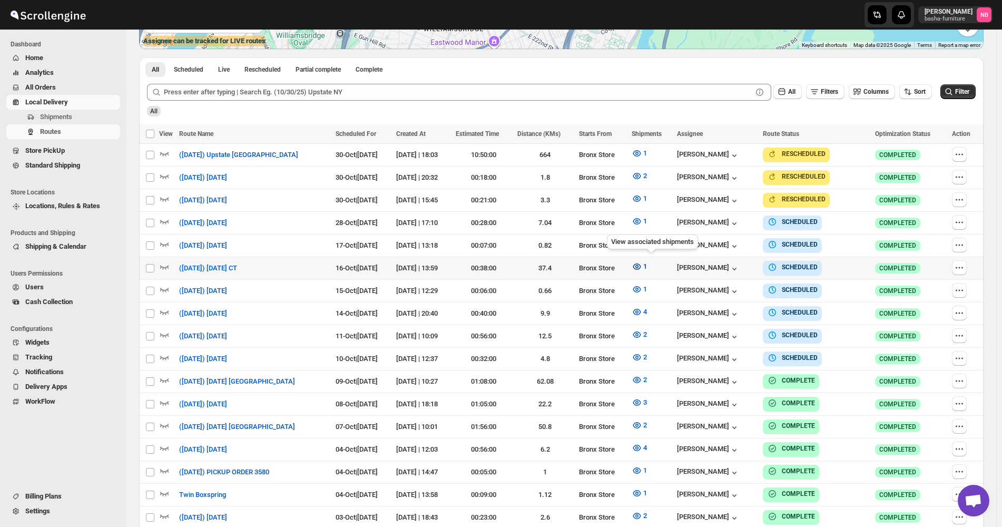
click at [641, 265] on icon "button" at bounding box center [637, 266] width 8 height 6
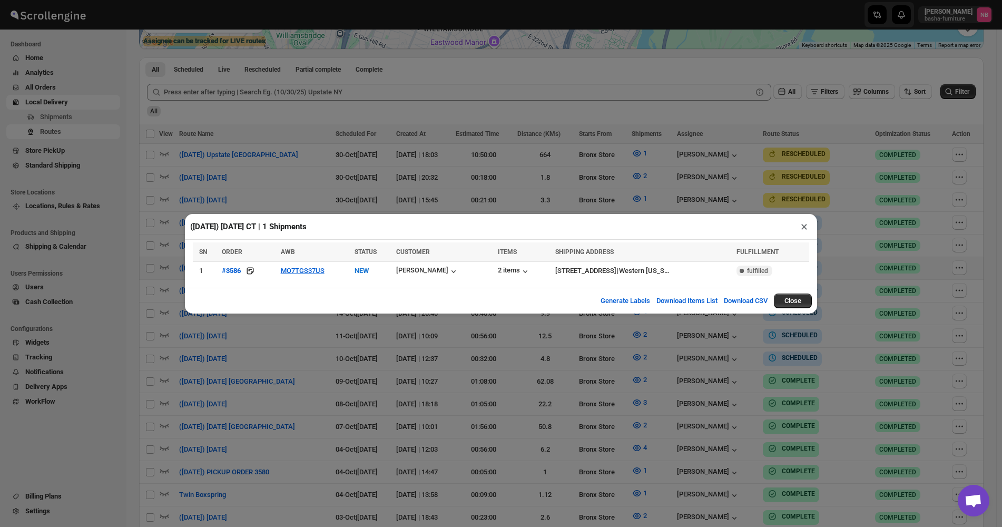
click at [318, 375] on div "([DATE]) [DATE] CT | 1 Shipments × SN ORDER AWB STATUS CUSTOMER ITEMS SHIPPING …" at bounding box center [501, 263] width 1002 height 527
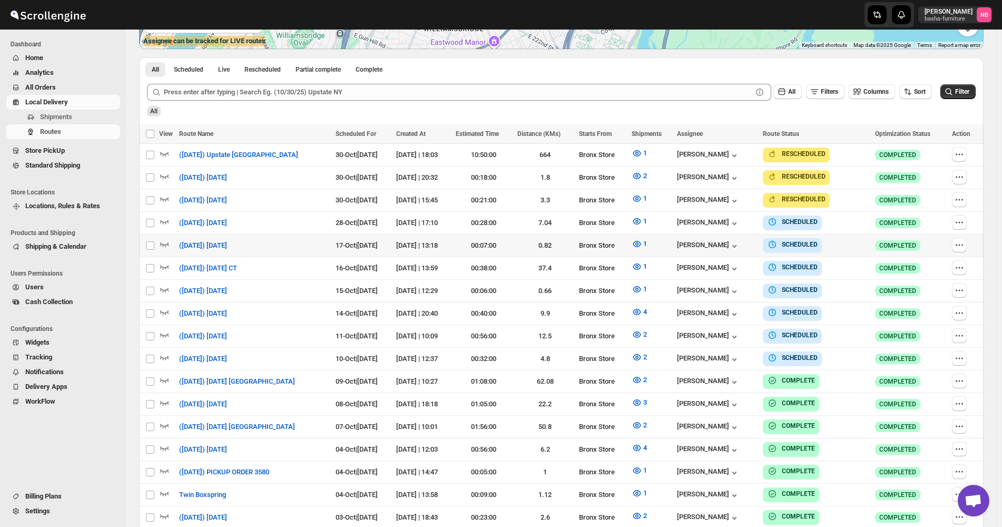
click at [625, 245] on div "Bronx Store" at bounding box center [602, 245] width 46 height 11
click at [642, 241] on button "1" at bounding box center [639, 243] width 28 height 17
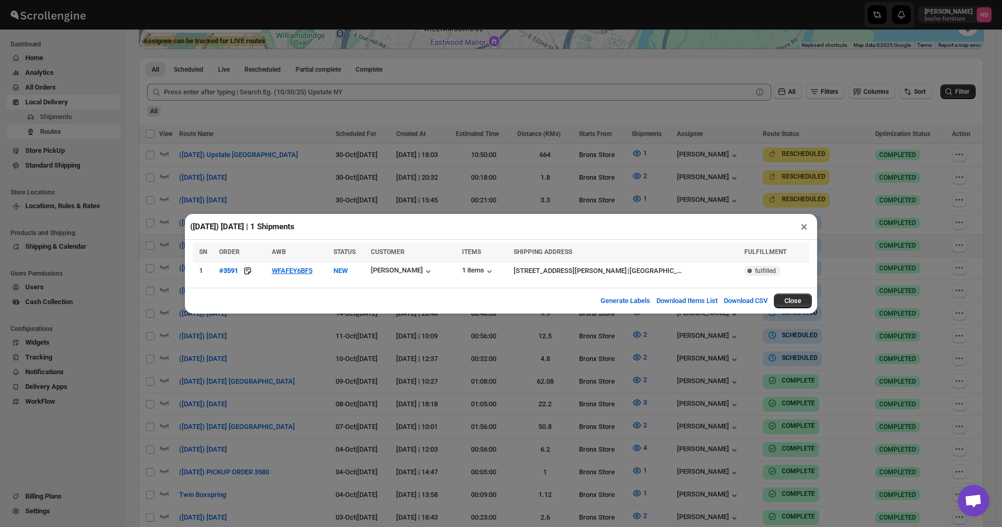
click at [269, 343] on div "([DATE]) [DATE] | 1 Shipments × SN ORDER AWB STATUS CUSTOMER ITEMS SHIPPING ADD…" at bounding box center [501, 263] width 1002 height 527
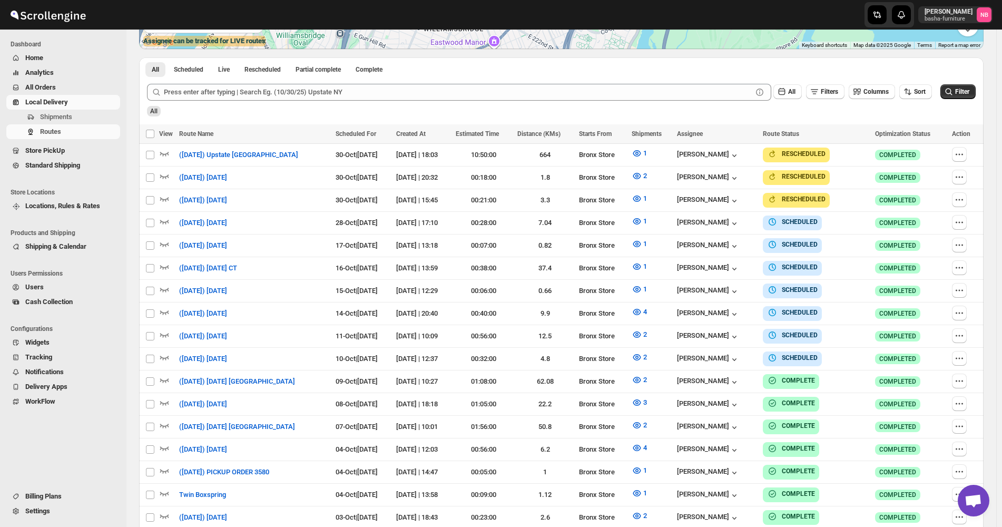
click at [961, 94] on span "Filter" at bounding box center [962, 91] width 14 height 7
click at [954, 92] on icon "submit" at bounding box center [948, 91] width 11 height 11
click at [966, 88] on span "Filter" at bounding box center [962, 91] width 14 height 7
click at [964, 99] on button "Filter" at bounding box center [957, 91] width 35 height 15
click at [962, 102] on div "All" at bounding box center [560, 108] width 831 height 18
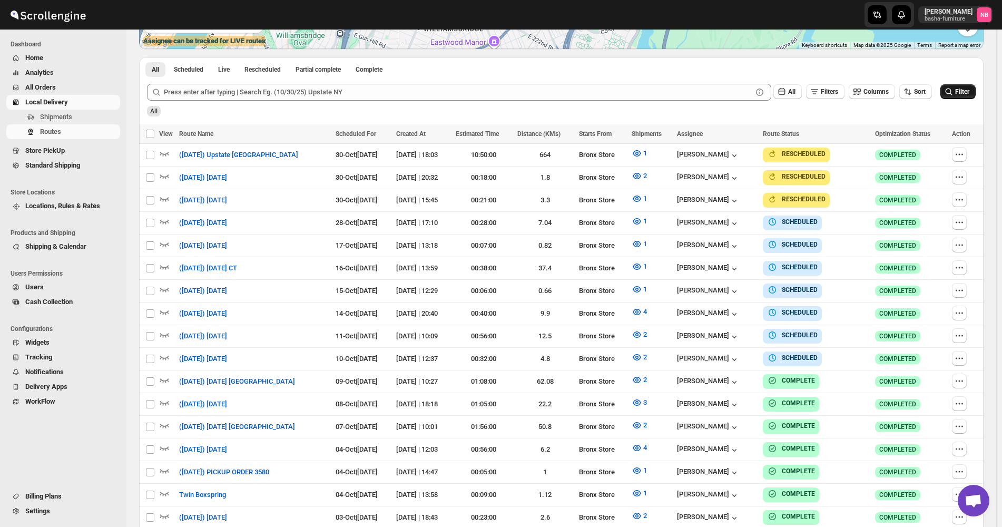
click at [966, 94] on span "Filter" at bounding box center [962, 91] width 14 height 7
click at [642, 330] on button "2" at bounding box center [639, 334] width 28 height 17
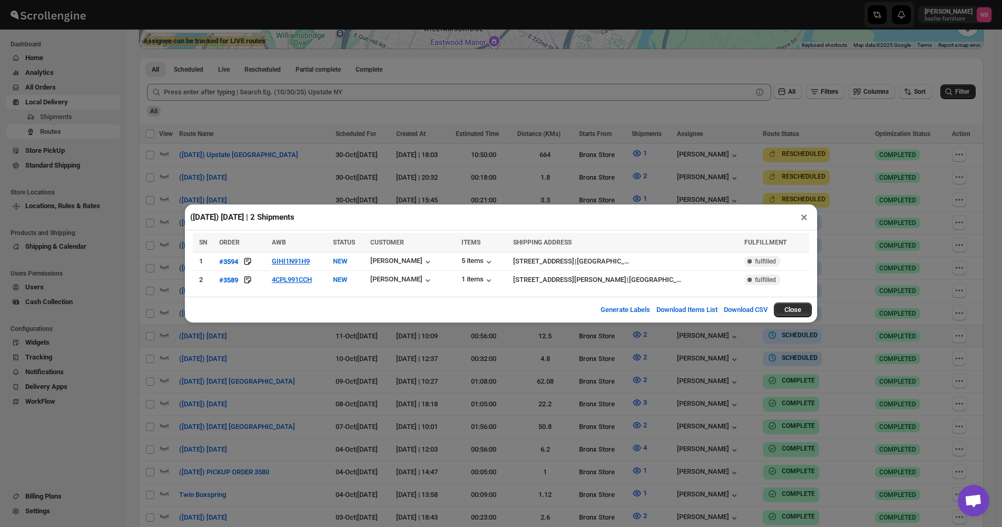
click at [570, 382] on div "([DATE]) [DATE] | 2 Shipments × SN ORDER AWB STATUS CUSTOMER ITEMS SHIPPING ADD…" at bounding box center [501, 263] width 1002 height 527
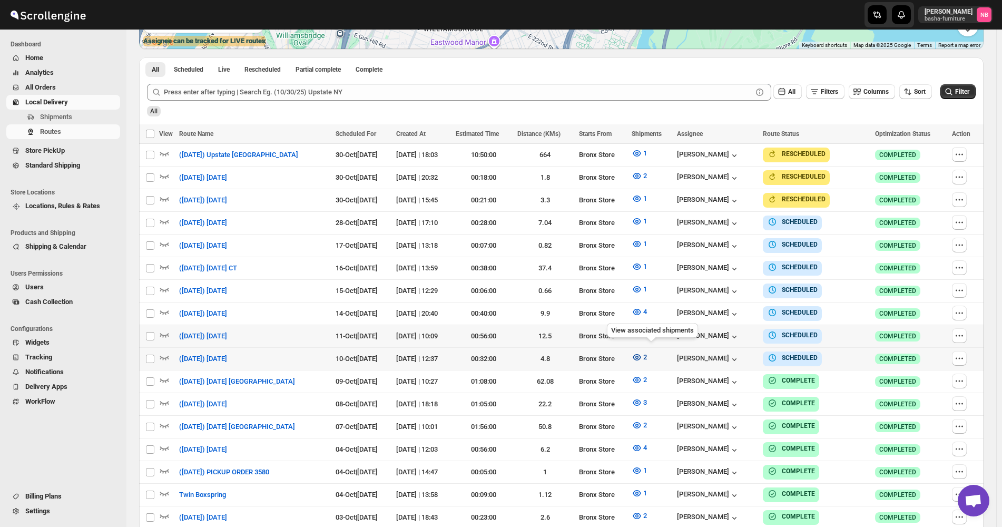
click at [642, 352] on icon "button" at bounding box center [637, 357] width 11 height 11
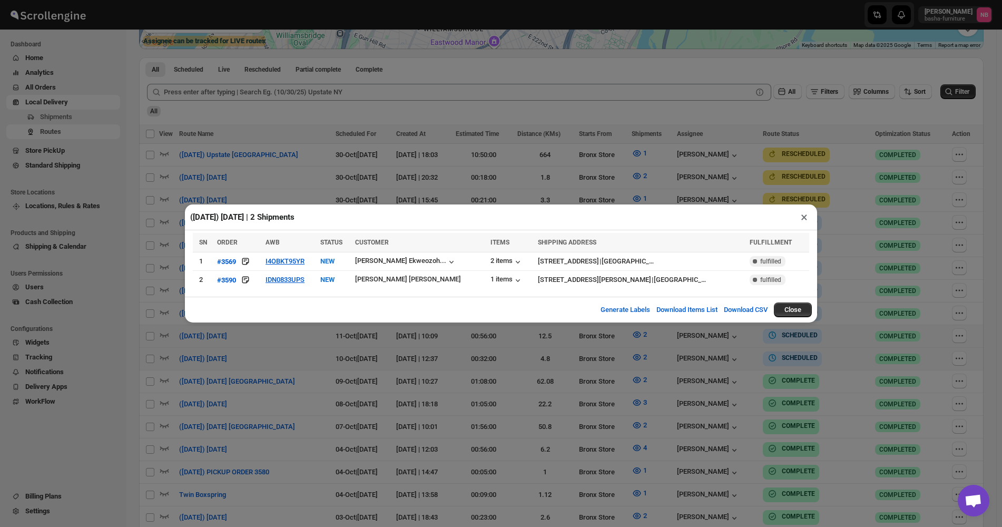
click at [490, 370] on div "([DATE]) [DATE] | 2 Shipments × SN ORDER AWB STATUS CUSTOMER ITEMS SHIPPING ADD…" at bounding box center [501, 263] width 1002 height 527
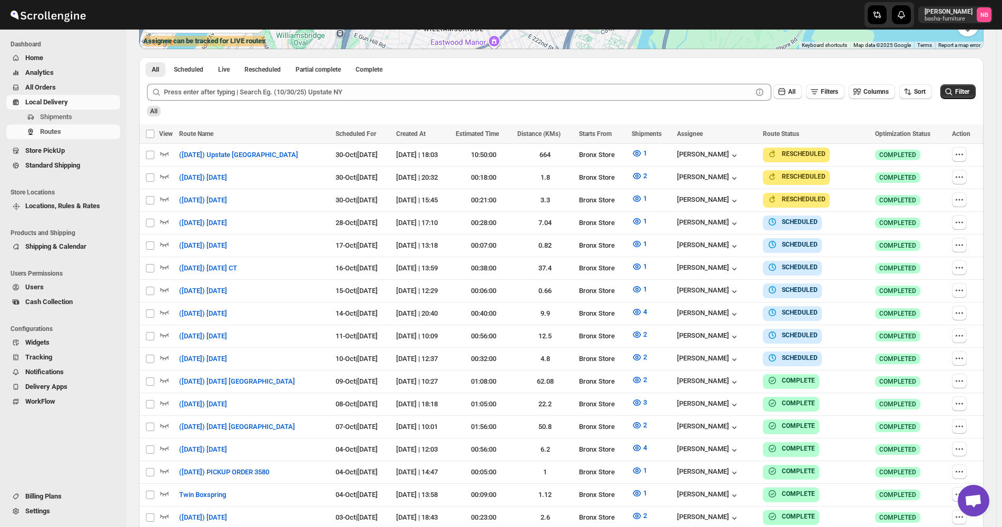
click at [970, 84] on div "All Filters Columns Sort Filter" at bounding box center [557, 87] width 837 height 25
click at [964, 97] on button "Filter" at bounding box center [957, 91] width 35 height 15
click at [653, 359] on button "2" at bounding box center [639, 357] width 28 height 17
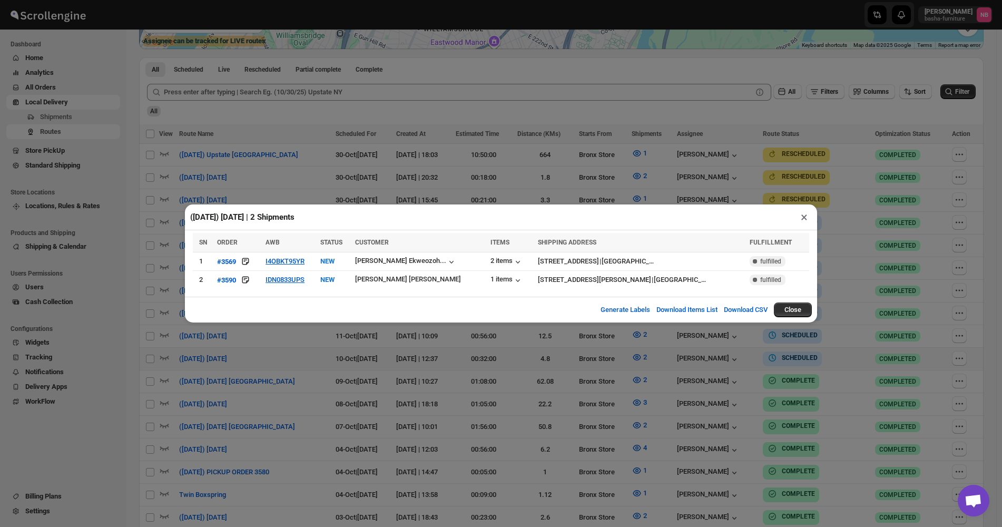
click at [532, 383] on div "([DATE]) [DATE] | 2 Shipments × SN ORDER AWB STATUS CUSTOMER ITEMS SHIPPING ADD…" at bounding box center [501, 263] width 1002 height 527
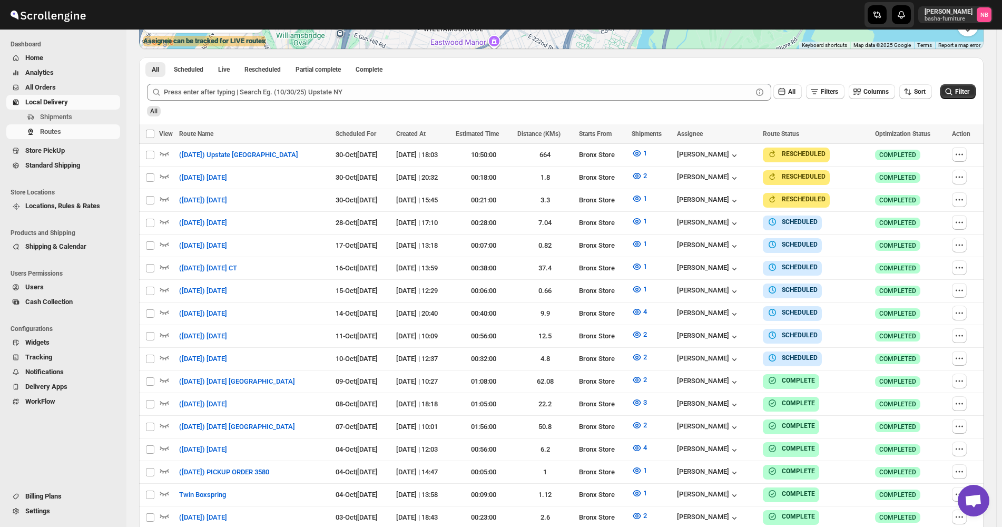
click at [951, 81] on div "All Filters Columns Sort Filter" at bounding box center [557, 87] width 837 height 25
click at [954, 87] on icon "submit" at bounding box center [948, 91] width 11 height 11
click at [642, 356] on icon "button" at bounding box center [637, 357] width 11 height 11
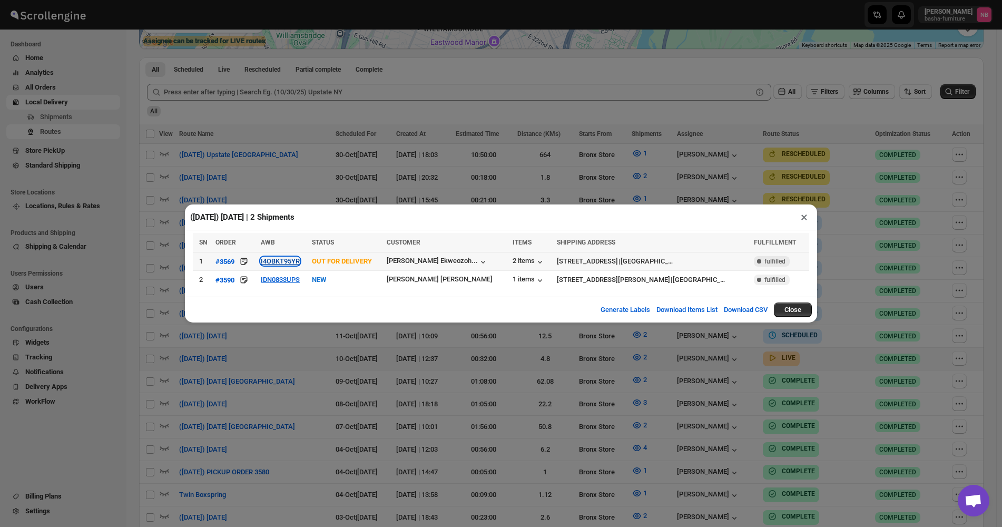
click at [284, 264] on button "I4OBKT95YR" at bounding box center [280, 261] width 39 height 8
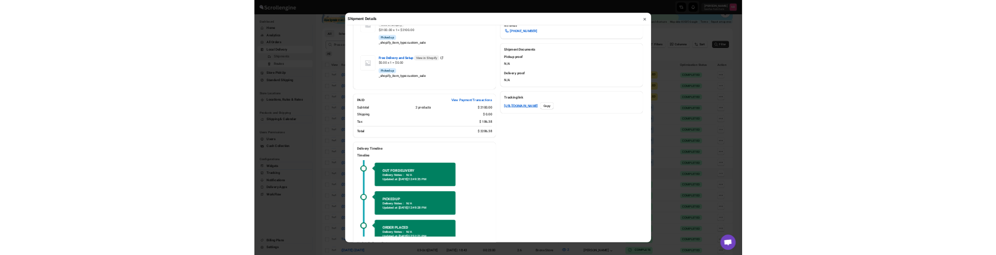
scroll to position [421, 0]
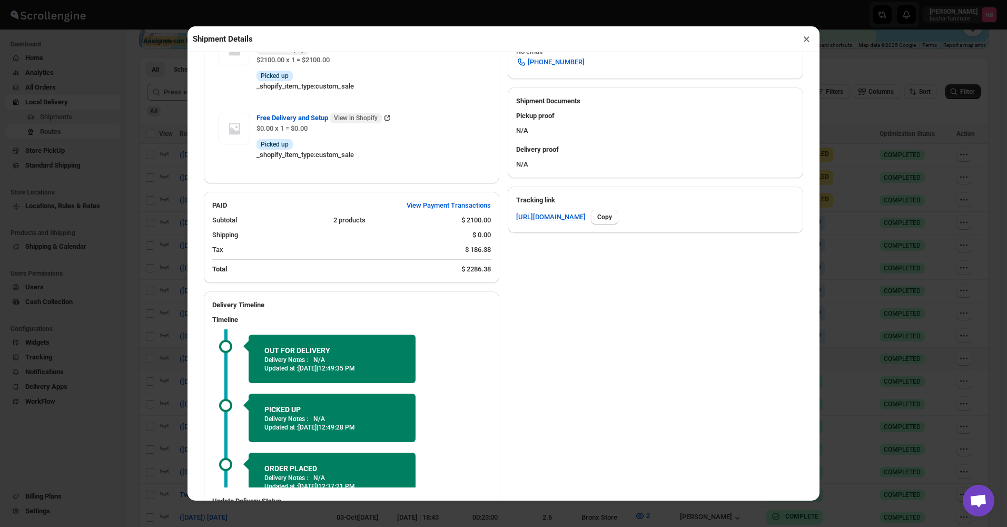
click at [799, 41] on button "×" at bounding box center [806, 39] width 15 height 15
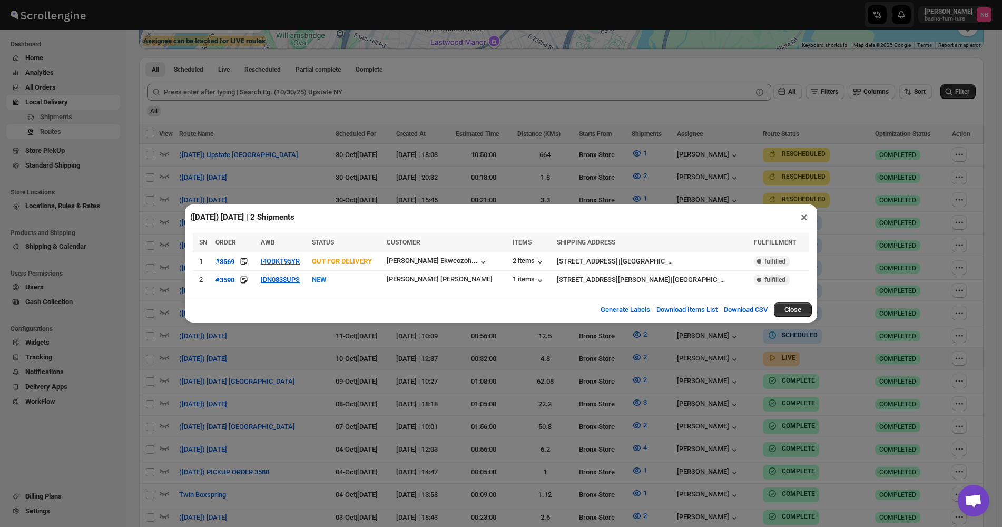
click at [682, 363] on div "([DATE]) [DATE] | 2 Shipments × SN ORDER AWB STATUS CUSTOMER ITEMS SHIPPING ADD…" at bounding box center [501, 263] width 1002 height 527
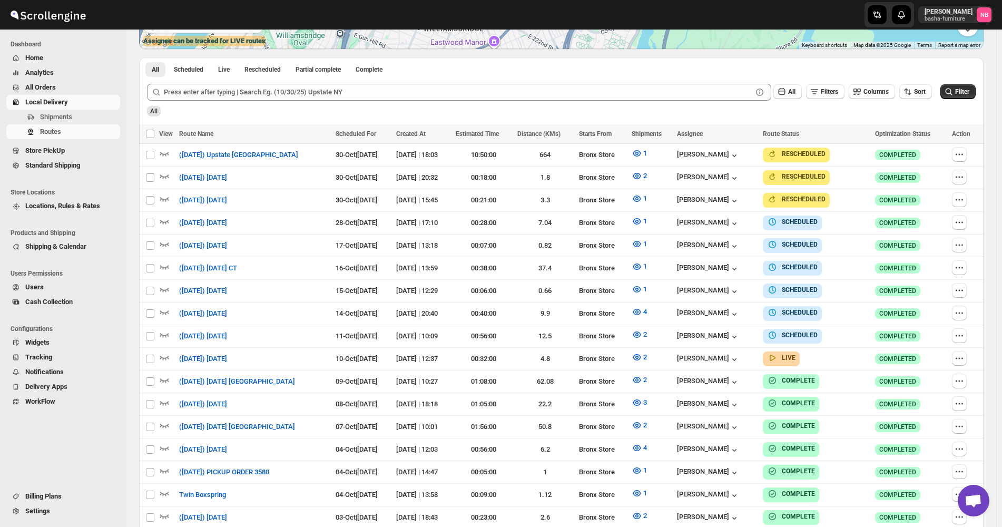
click at [953, 90] on icon "submit" at bounding box center [948, 91] width 11 height 11
click at [641, 354] on icon "button" at bounding box center [637, 357] width 8 height 6
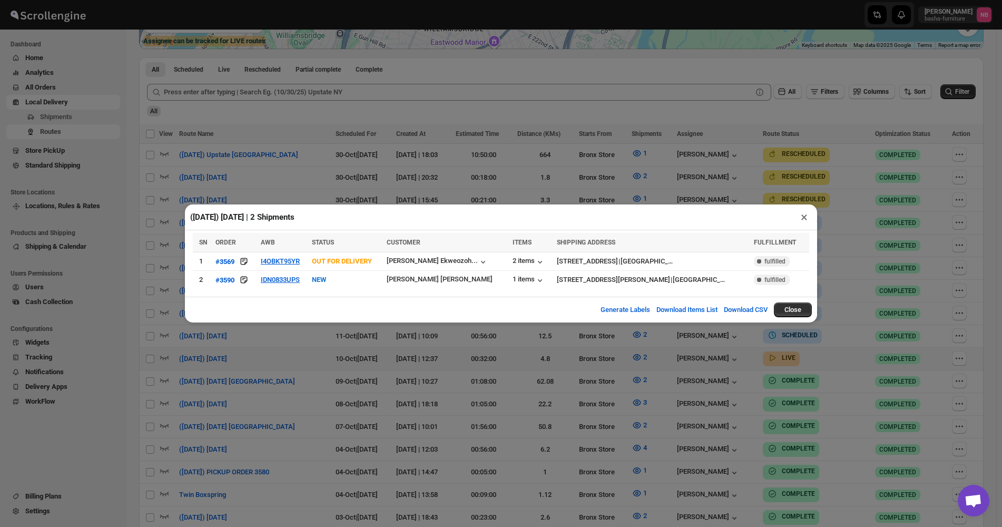
click at [364, 444] on div "([DATE]) [DATE] | 2 Shipments × SN ORDER AWB STATUS CUSTOMER ITEMS SHIPPING ADD…" at bounding box center [501, 263] width 1002 height 527
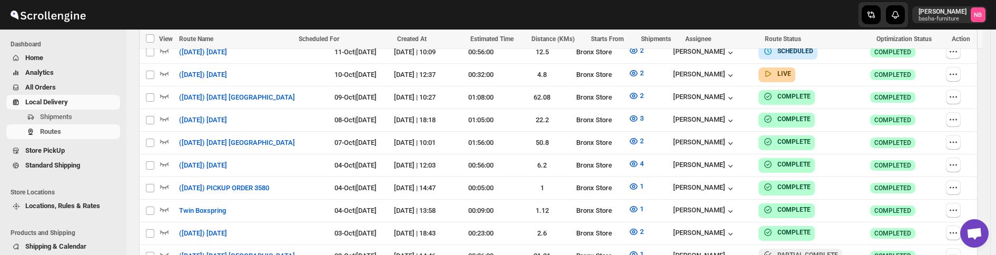
scroll to position [486, 0]
